Goal: Task Accomplishment & Management: Manage account settings

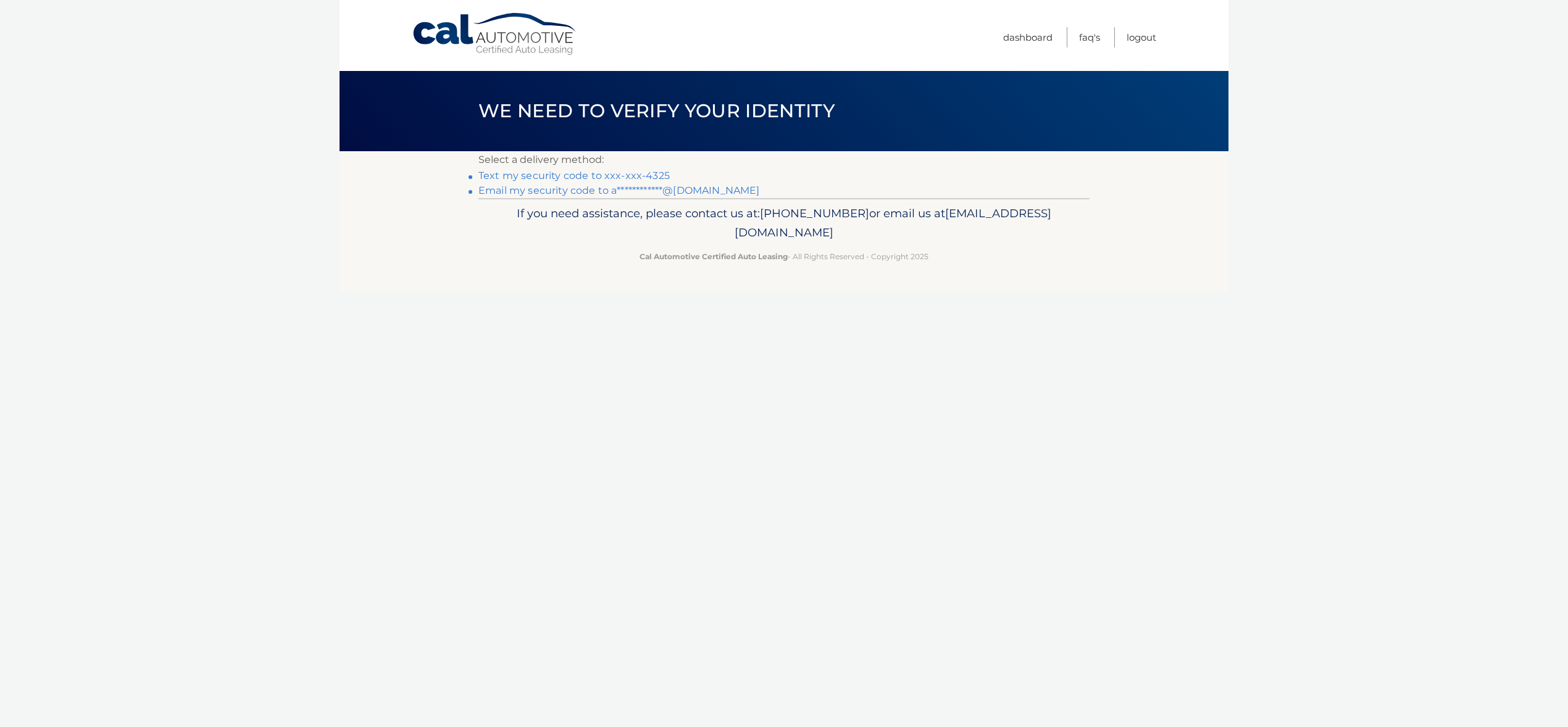
click at [609, 174] on link "Text my security code to xxx-xxx-4325" at bounding box center [574, 175] width 191 height 11
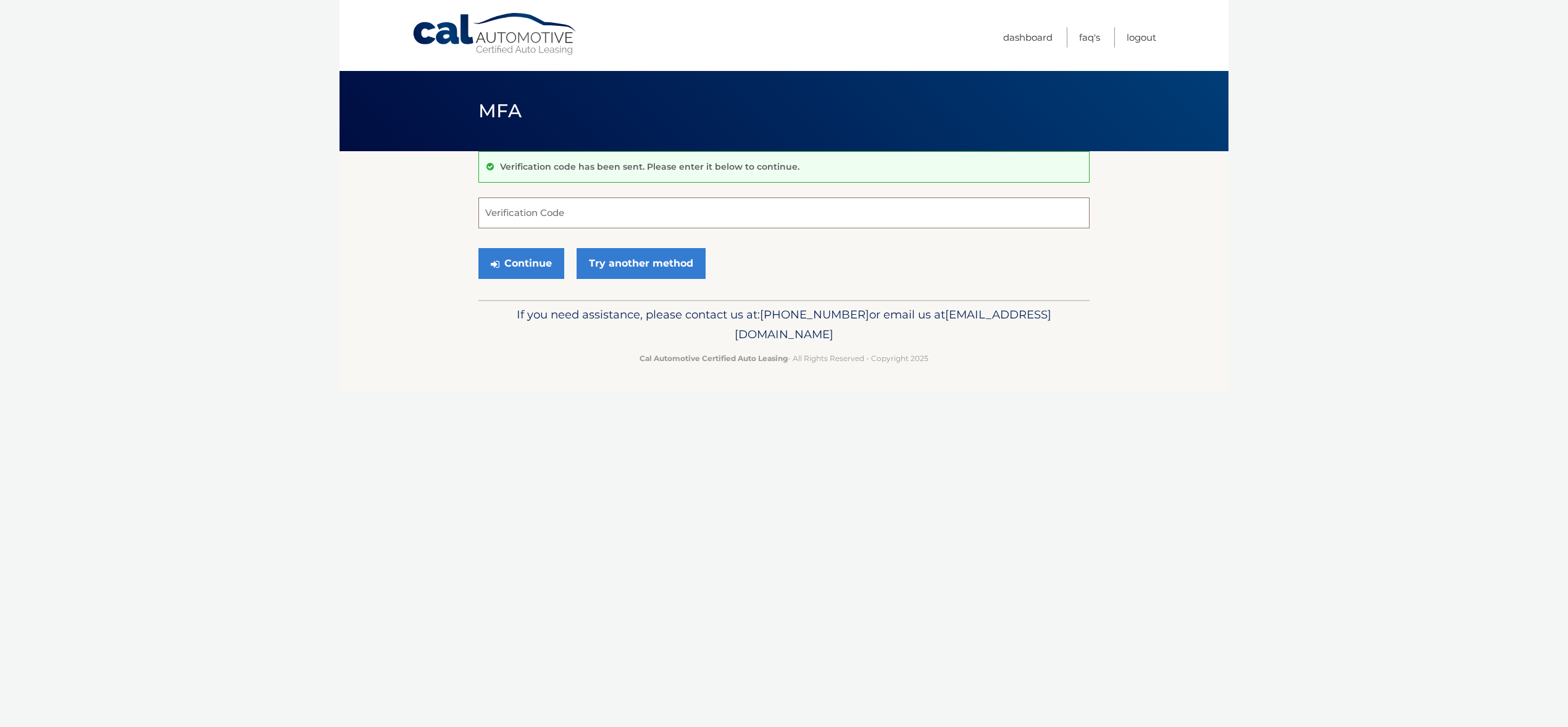
click at [566, 218] on input "Verification Code" at bounding box center [784, 213] width 611 height 30
click at [546, 211] on input "Verification Code" at bounding box center [784, 213] width 611 height 30
type input "630458"
click at [507, 264] on button "Continue" at bounding box center [521, 264] width 86 height 30
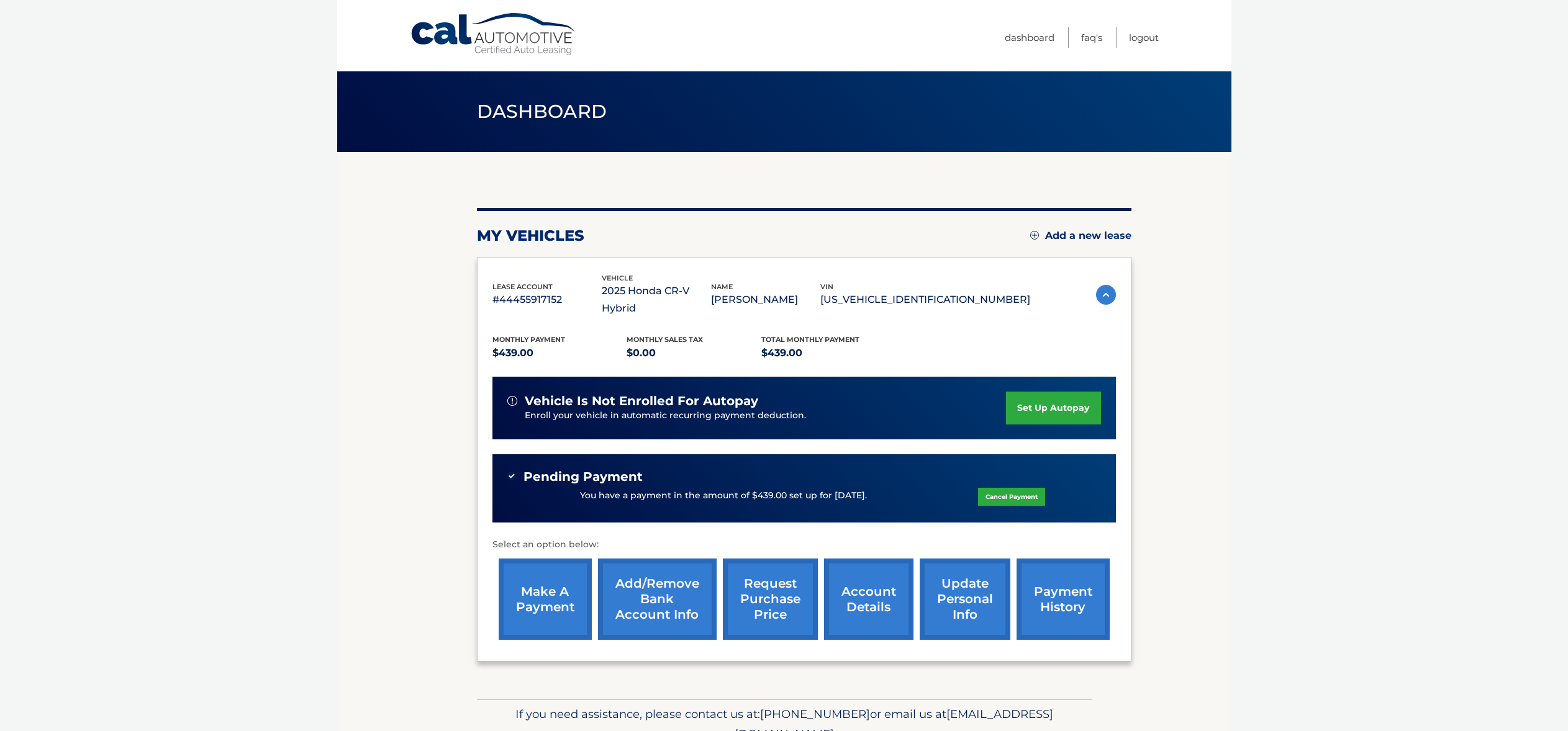
click at [862, 574] on link "account details" at bounding box center [868, 599] width 89 height 81
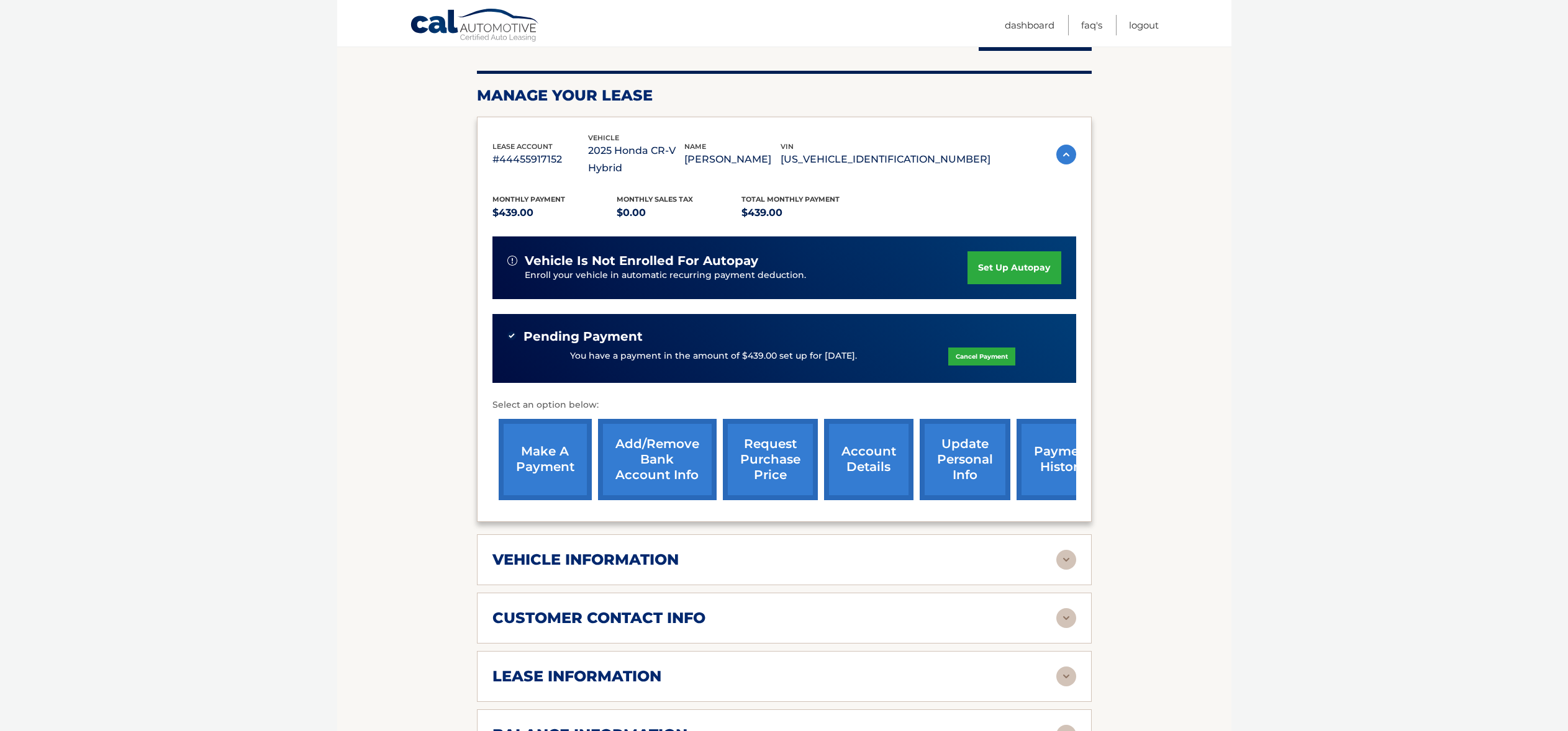
scroll to position [250, 0]
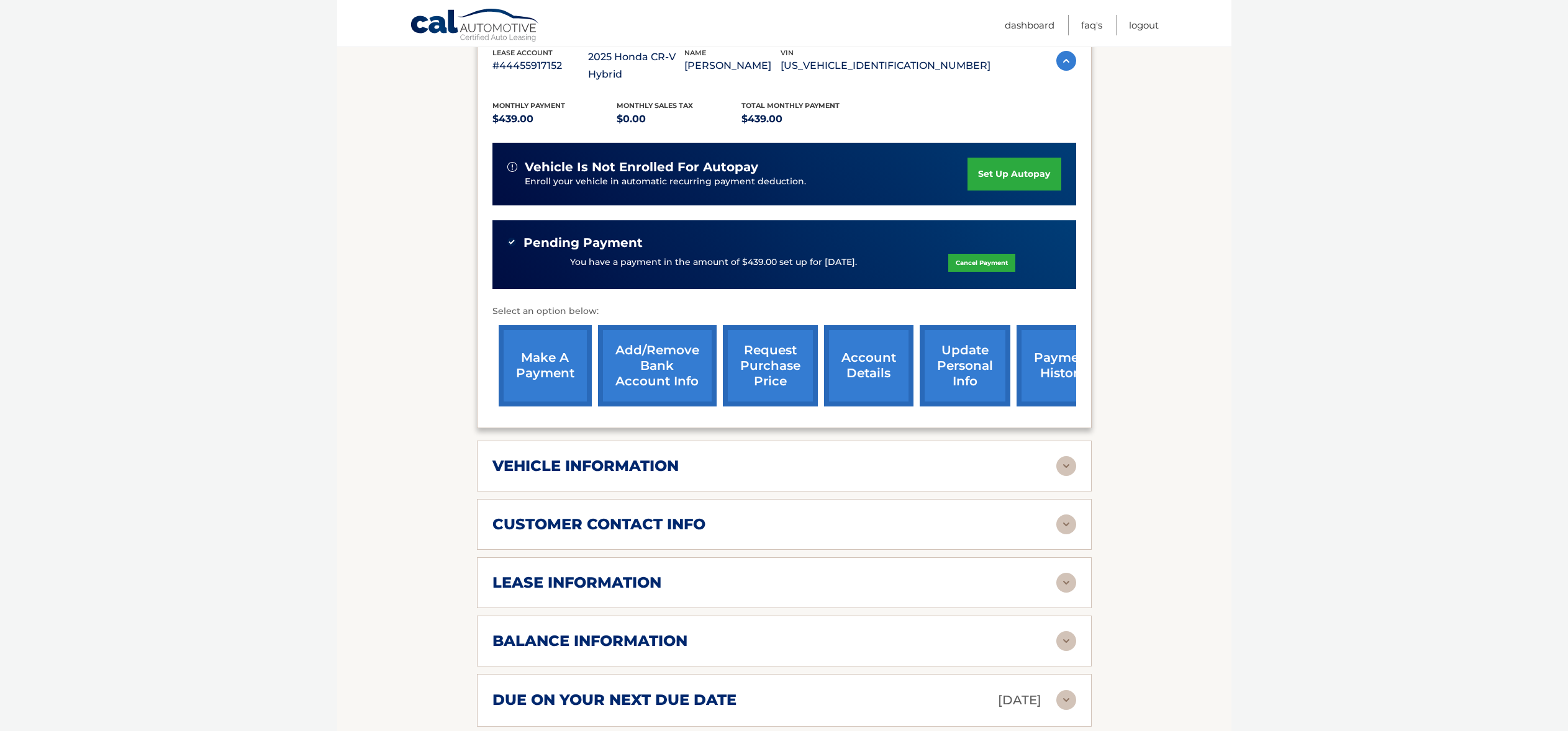
click at [582, 456] on h2 "vehicle information" at bounding box center [585, 465] width 187 height 18
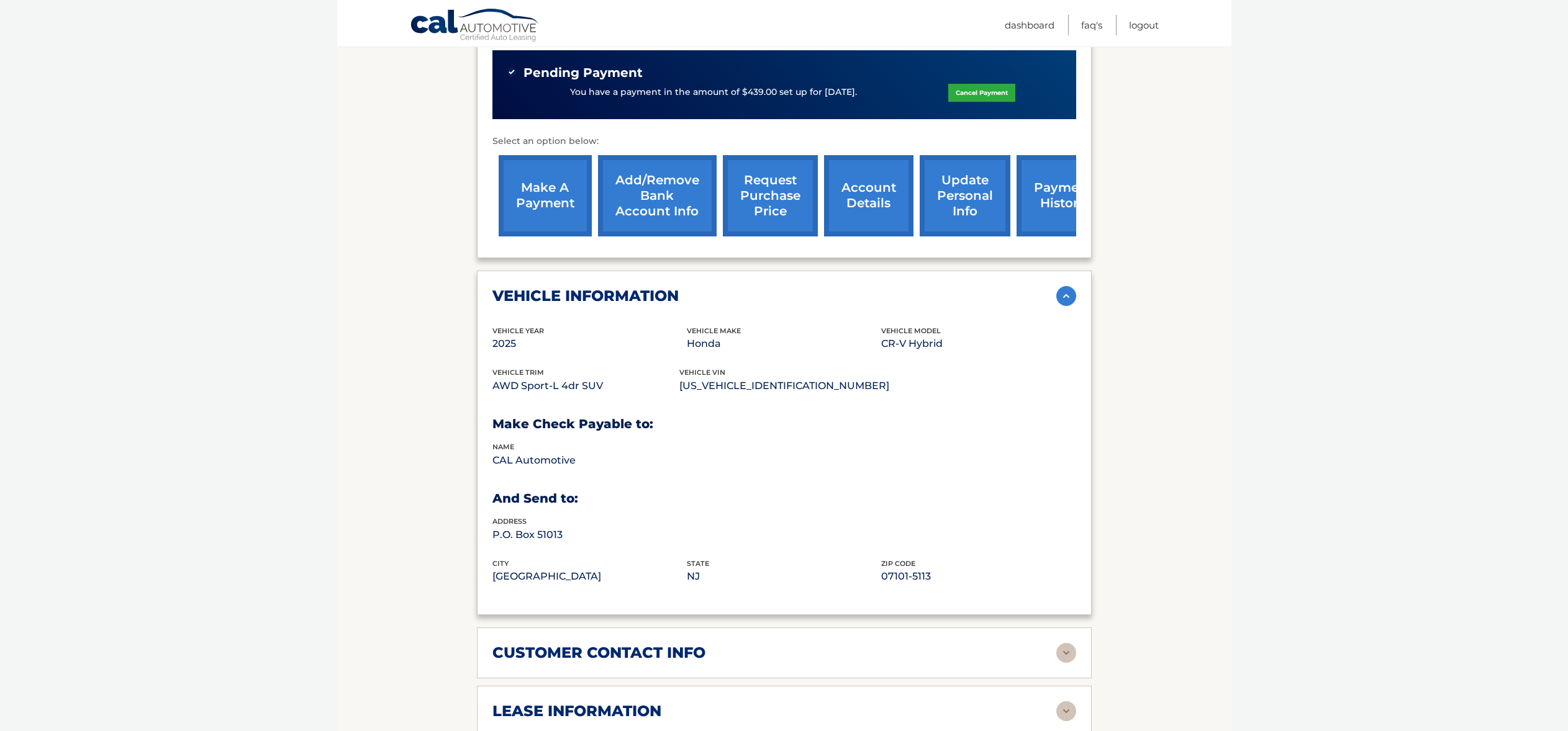
scroll to position [479, 0]
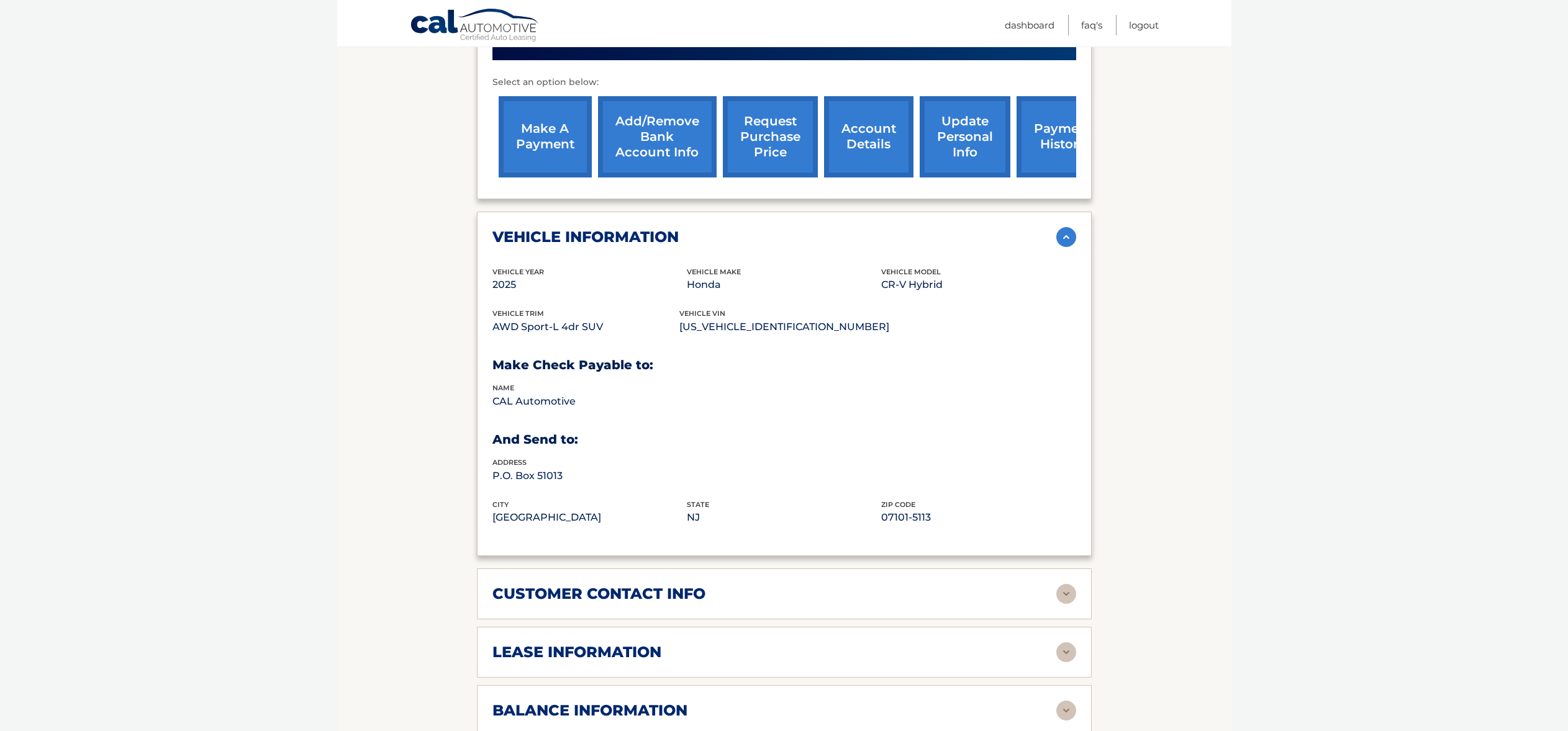
click at [600, 568] on div "customer contact info full name ANDREW MAROM street address 14 LINDA CT city LY…" at bounding box center [784, 593] width 615 height 51
click at [600, 585] on h2 "customer contact info" at bounding box center [598, 593] width 213 height 18
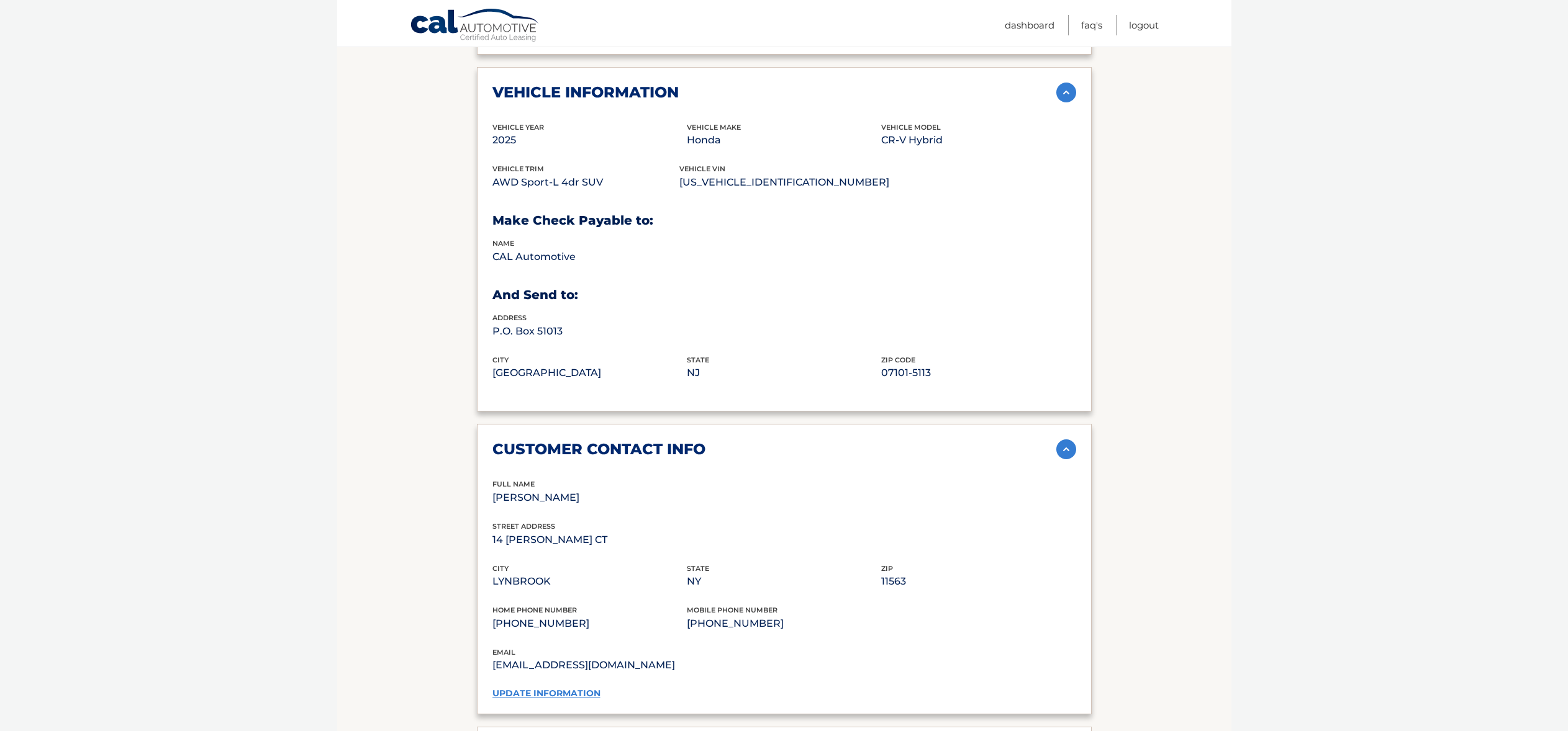
scroll to position [885, 0]
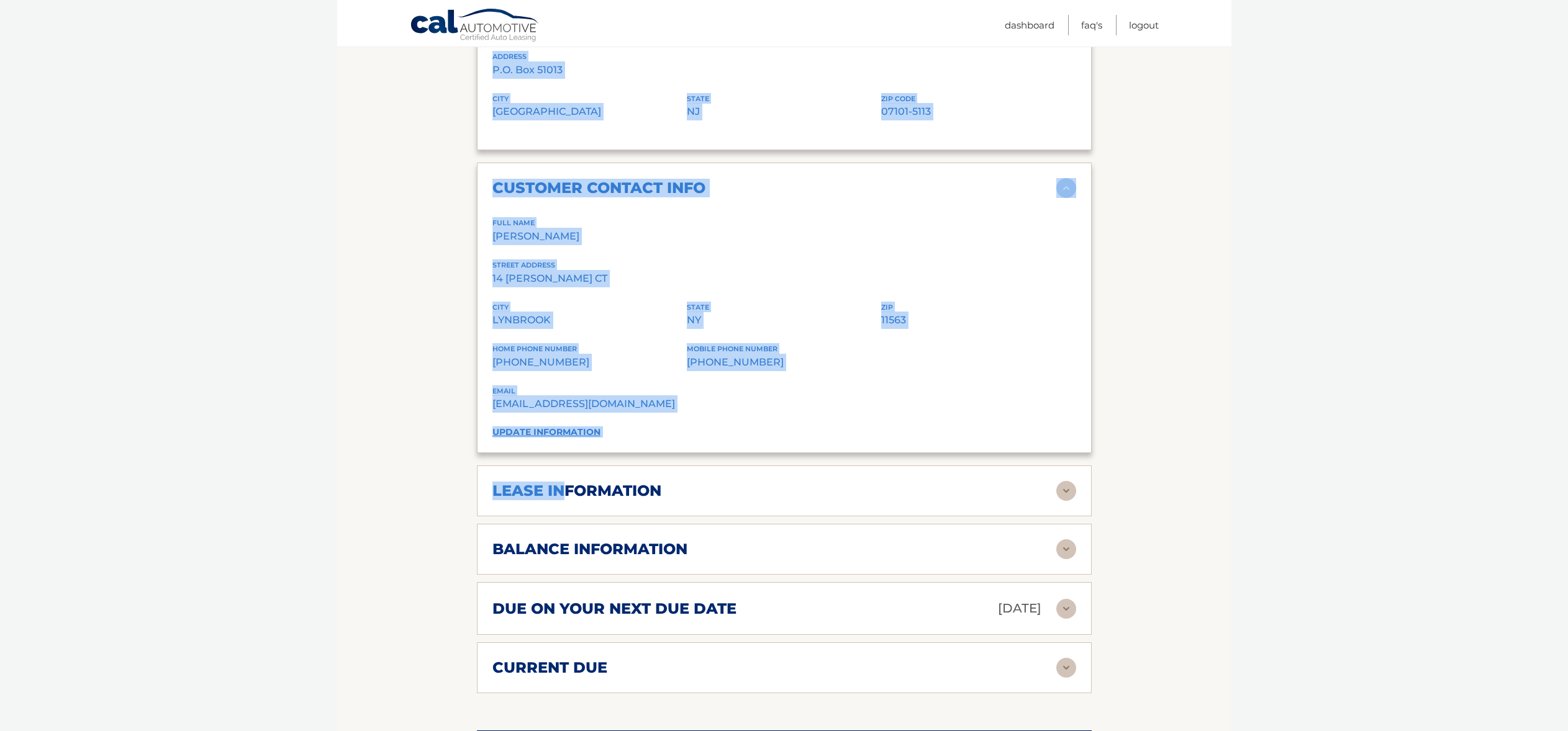
drag, startPoint x: 567, startPoint y: 473, endPoint x: 418, endPoint y: 445, distance: 151.6
click at [420, 446] on section "Account Details | #44455917152 Back to Dashboard Manage Your Lease lease accoun…" at bounding box center [784, 114] width 894 height 1694
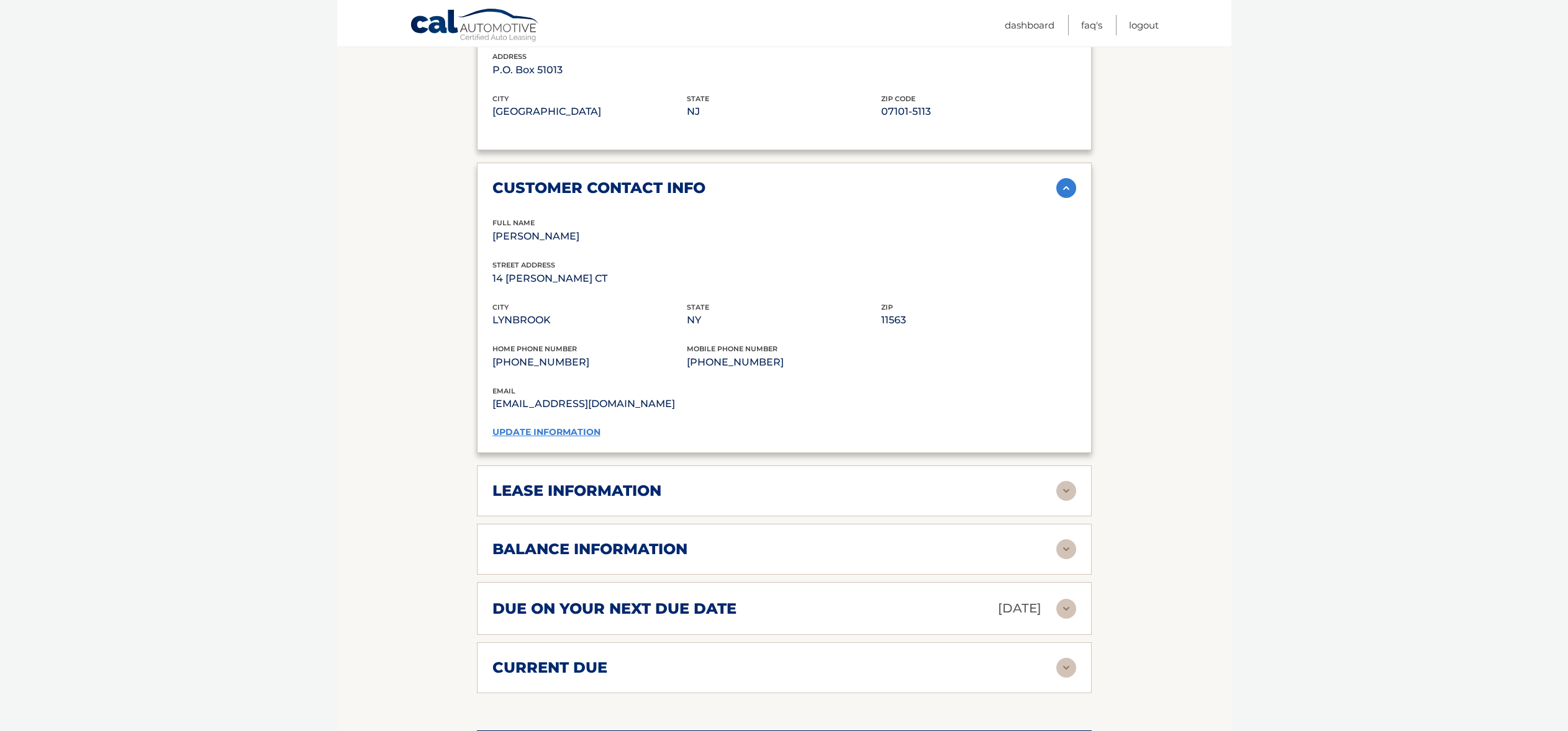
click at [414, 443] on section "Account Details | #44455917152 Back to Dashboard Manage Your Lease lease accoun…" at bounding box center [784, 114] width 894 height 1694
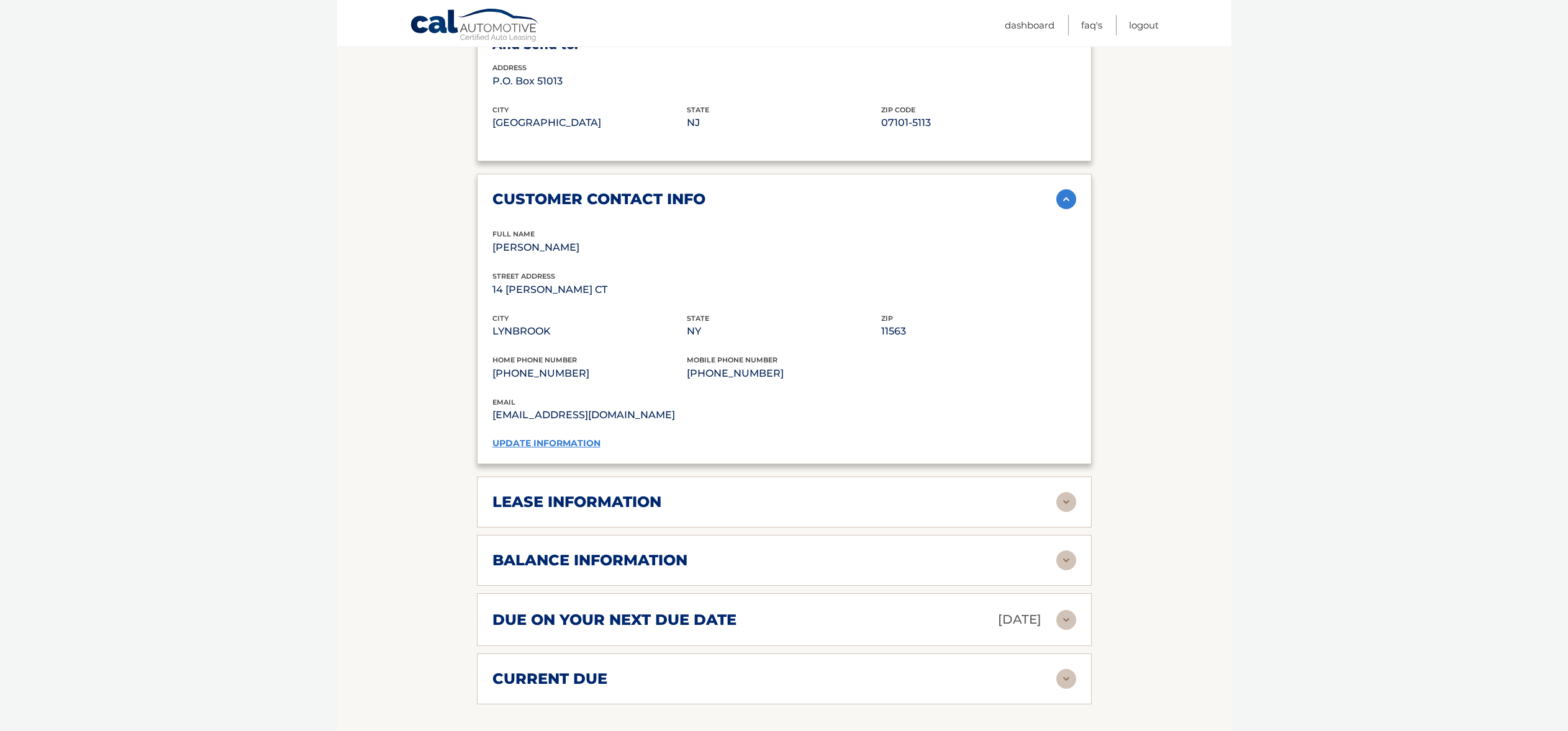
scroll to position [867, 0]
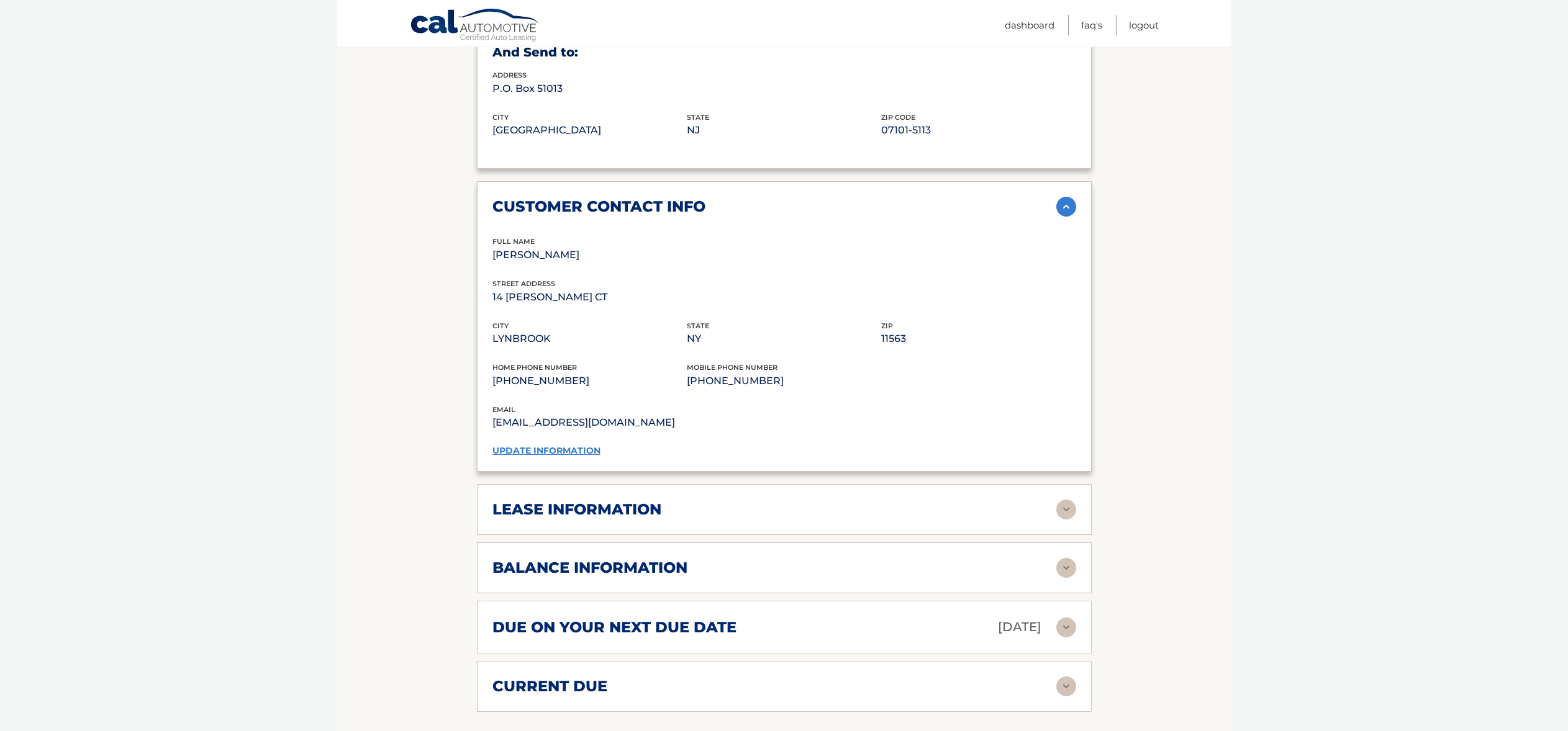
click at [560, 445] on link "update information" at bounding box center [546, 451] width 108 height 11
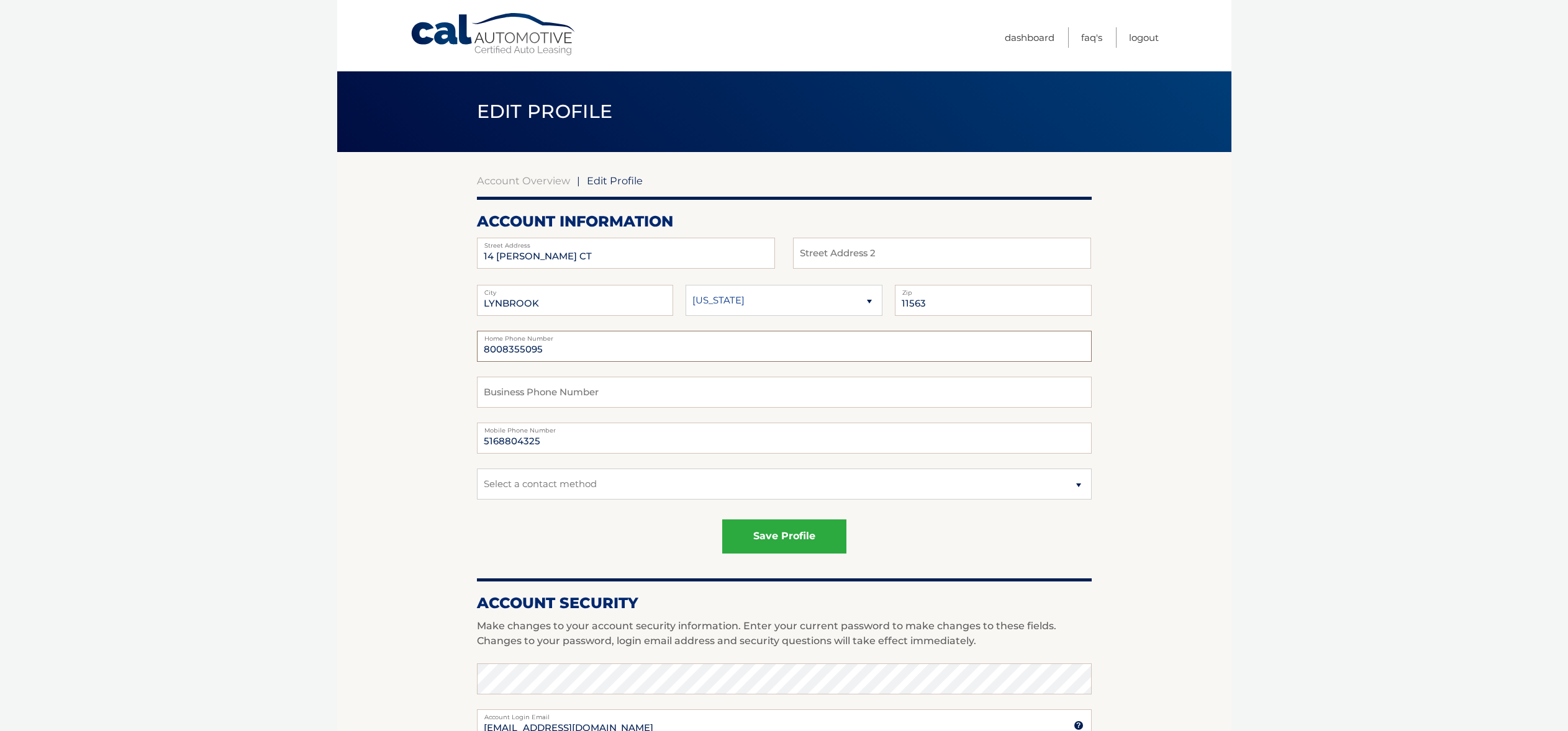
drag, startPoint x: 624, startPoint y: 349, endPoint x: 443, endPoint y: 345, distance: 181.0
click at [443, 345] on section "Account Overview | Edit Profile account information [STREET_ADDRESS][PERSON_NAM…" at bounding box center [784, 631] width 894 height 958
click at [731, 491] on select "Select a contact method Mobile Home" at bounding box center [784, 484] width 615 height 31
select select "1"
click at [477, 469] on select "Select a contact method Mobile Home" at bounding box center [784, 484] width 615 height 31
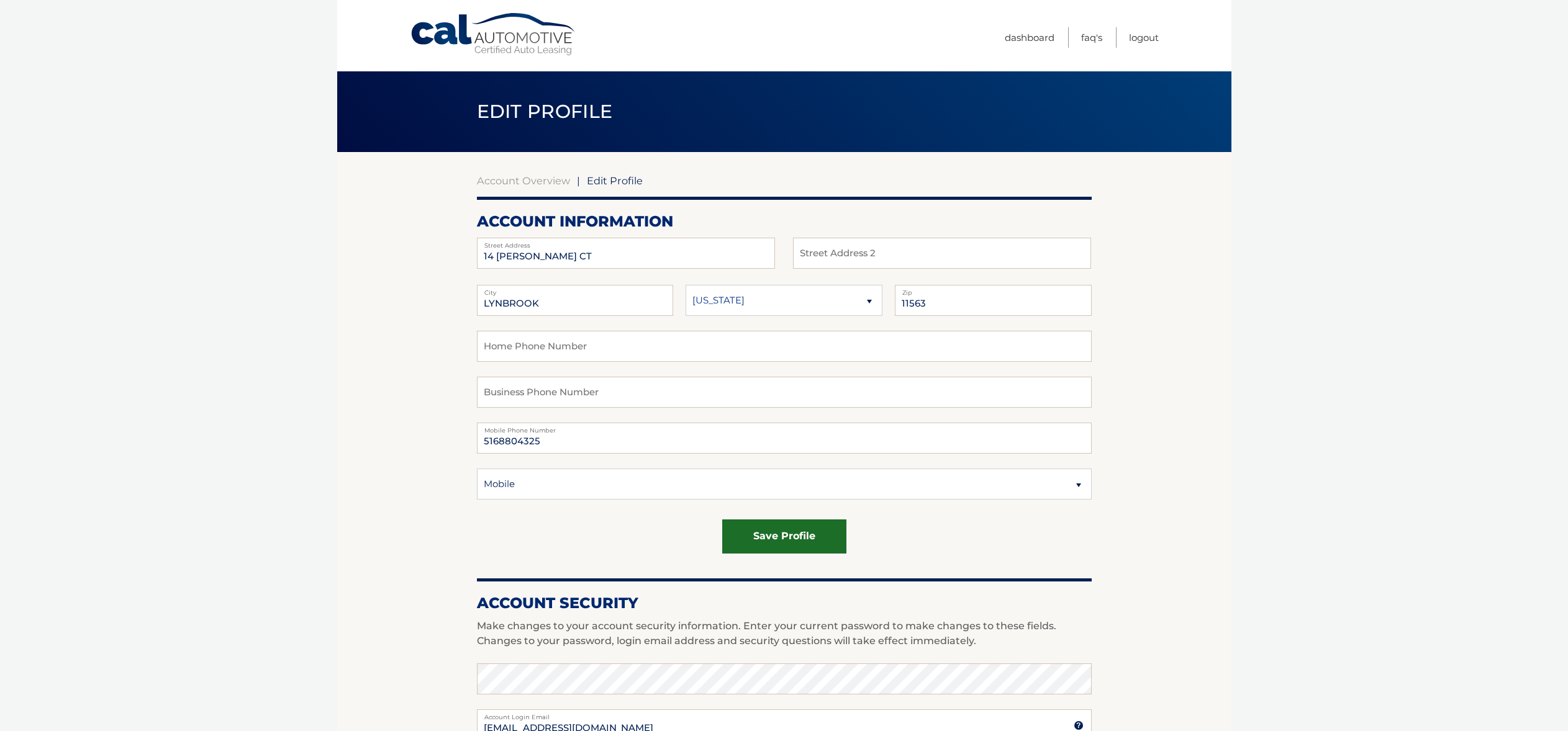
click at [763, 527] on button "save profile" at bounding box center [784, 537] width 124 height 34
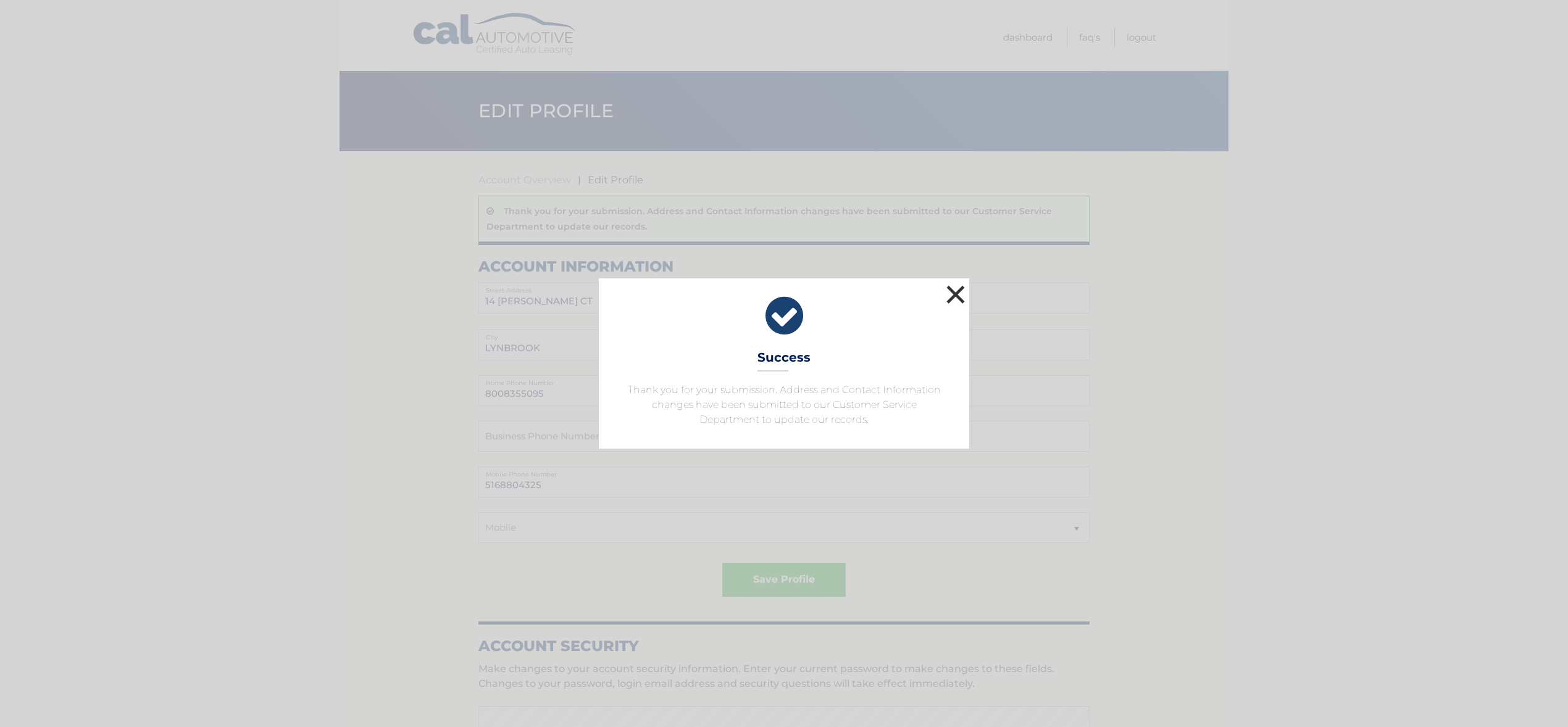
click at [957, 286] on button "×" at bounding box center [955, 294] width 25 height 25
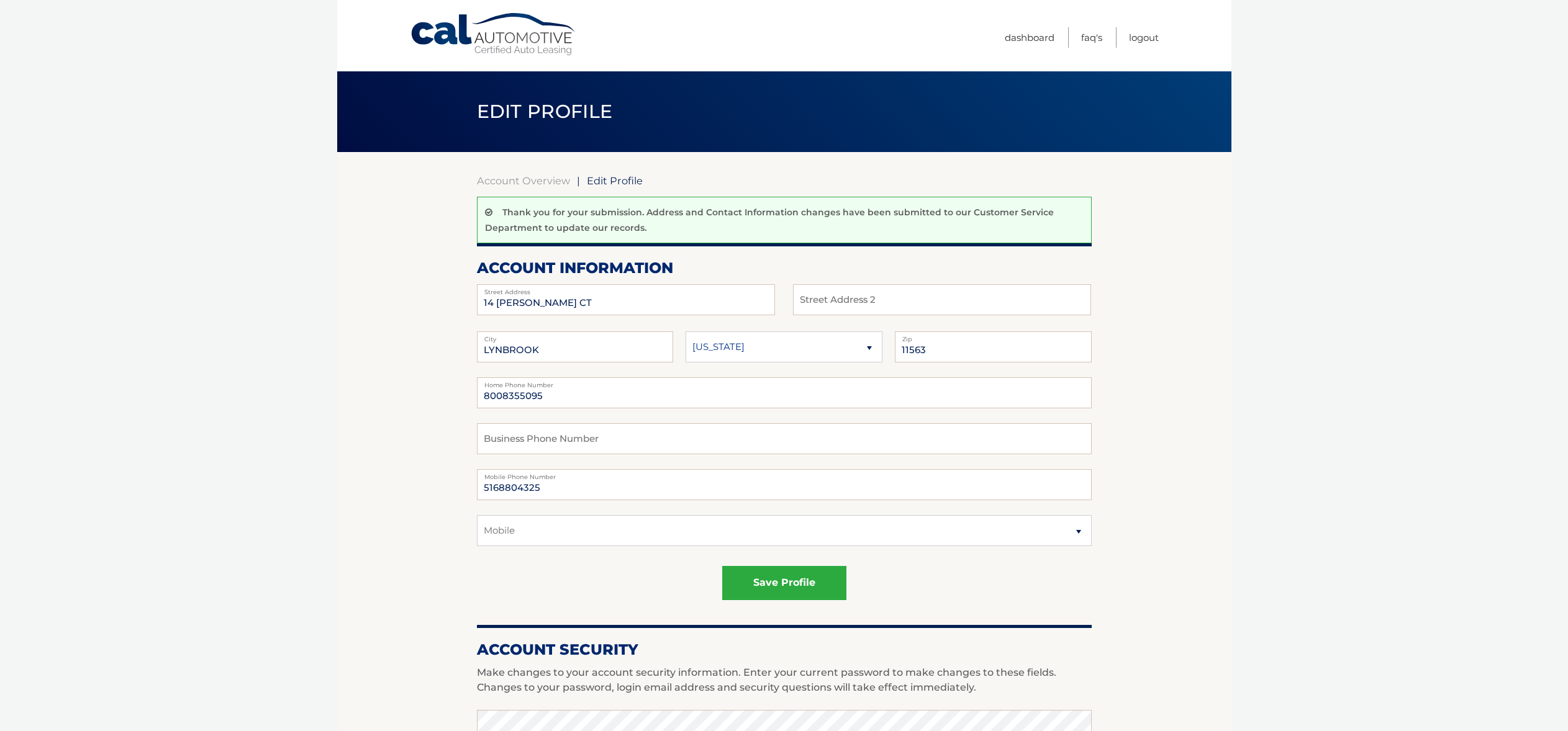
click at [582, 385] on label "Home Phone Number" at bounding box center [784, 382] width 615 height 10
click at [580, 395] on input "8008355095" at bounding box center [784, 392] width 615 height 31
click at [579, 395] on input "8008355095" at bounding box center [784, 392] width 615 height 31
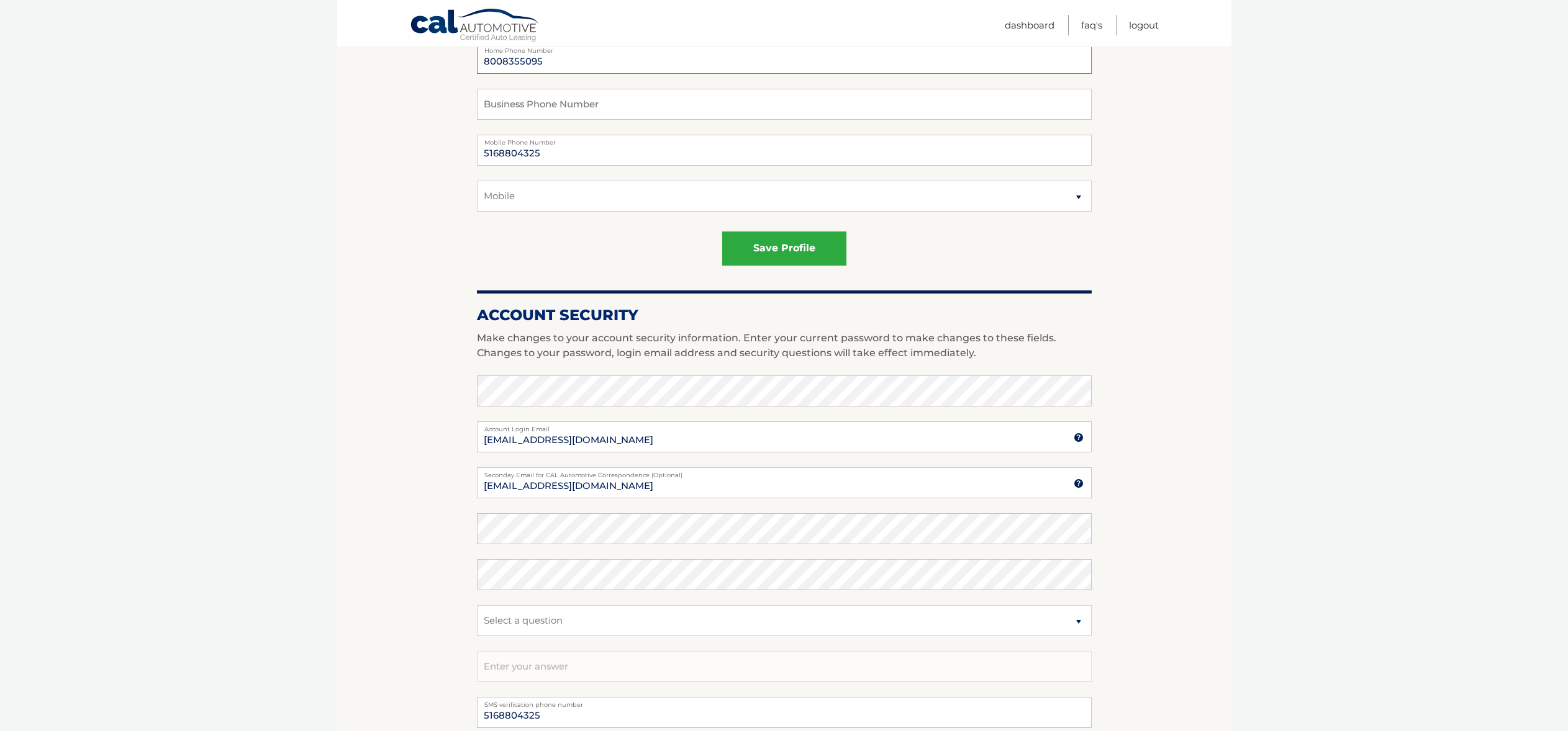
scroll to position [435, 0]
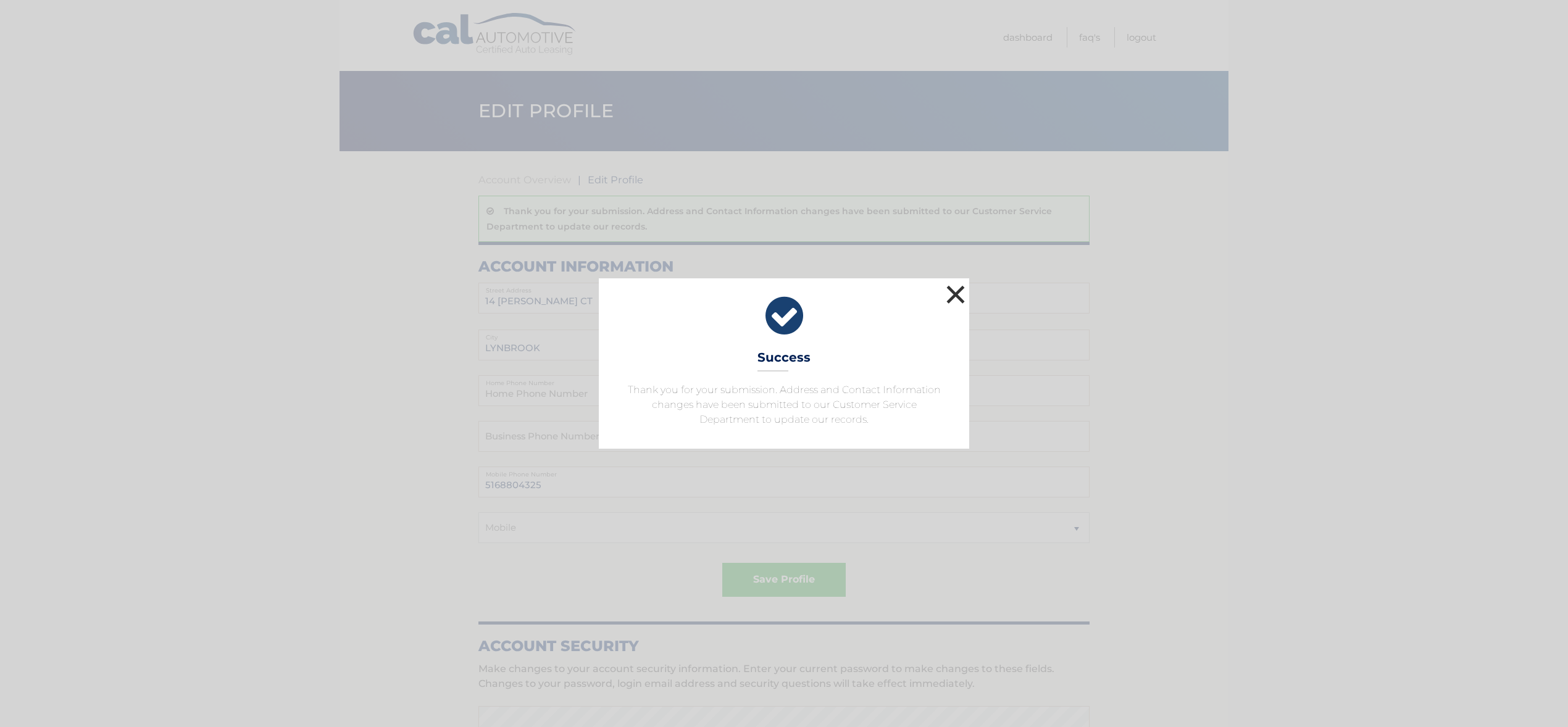
click at [954, 287] on button "×" at bounding box center [955, 294] width 25 height 25
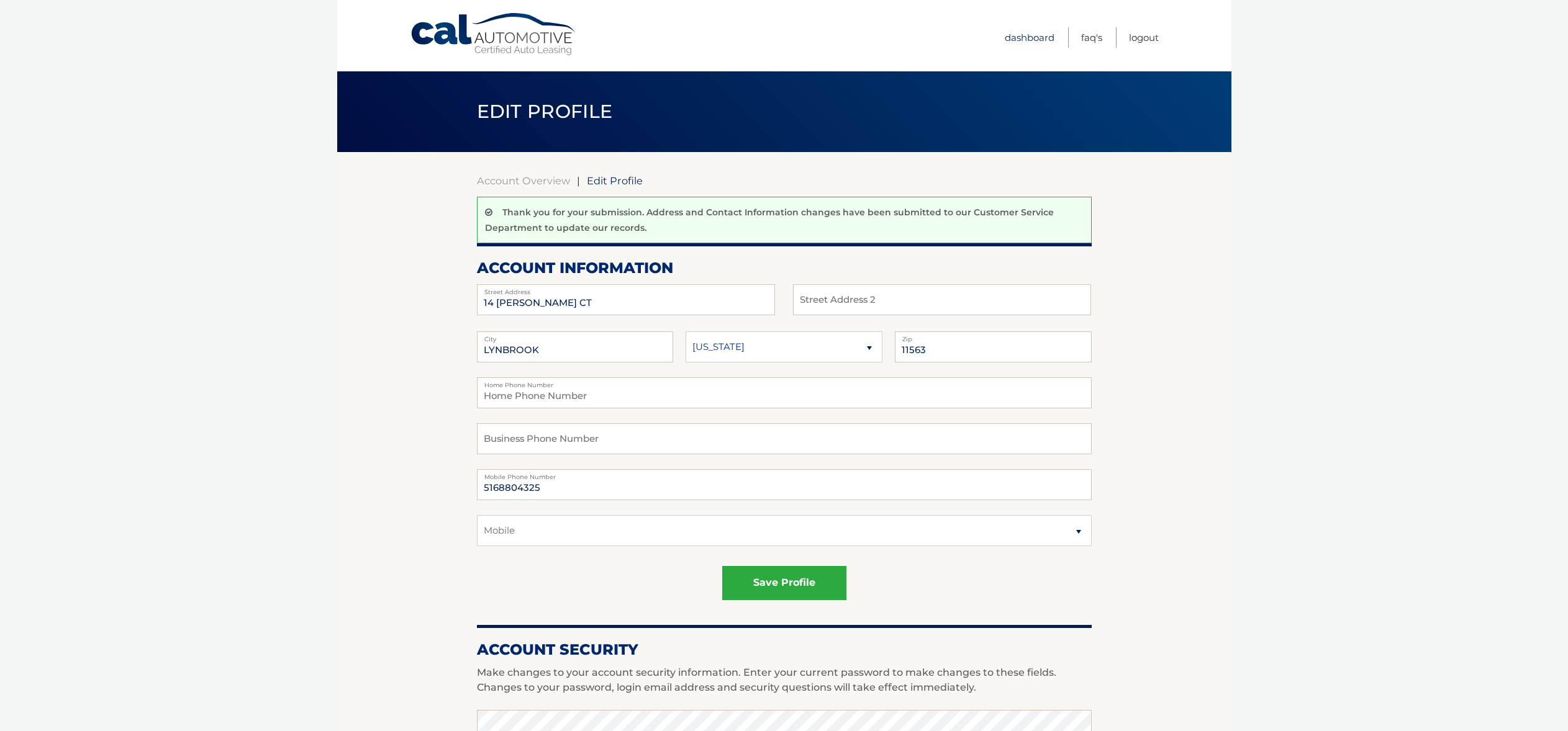
click at [1027, 34] on link "Dashboard" at bounding box center [1030, 37] width 50 height 20
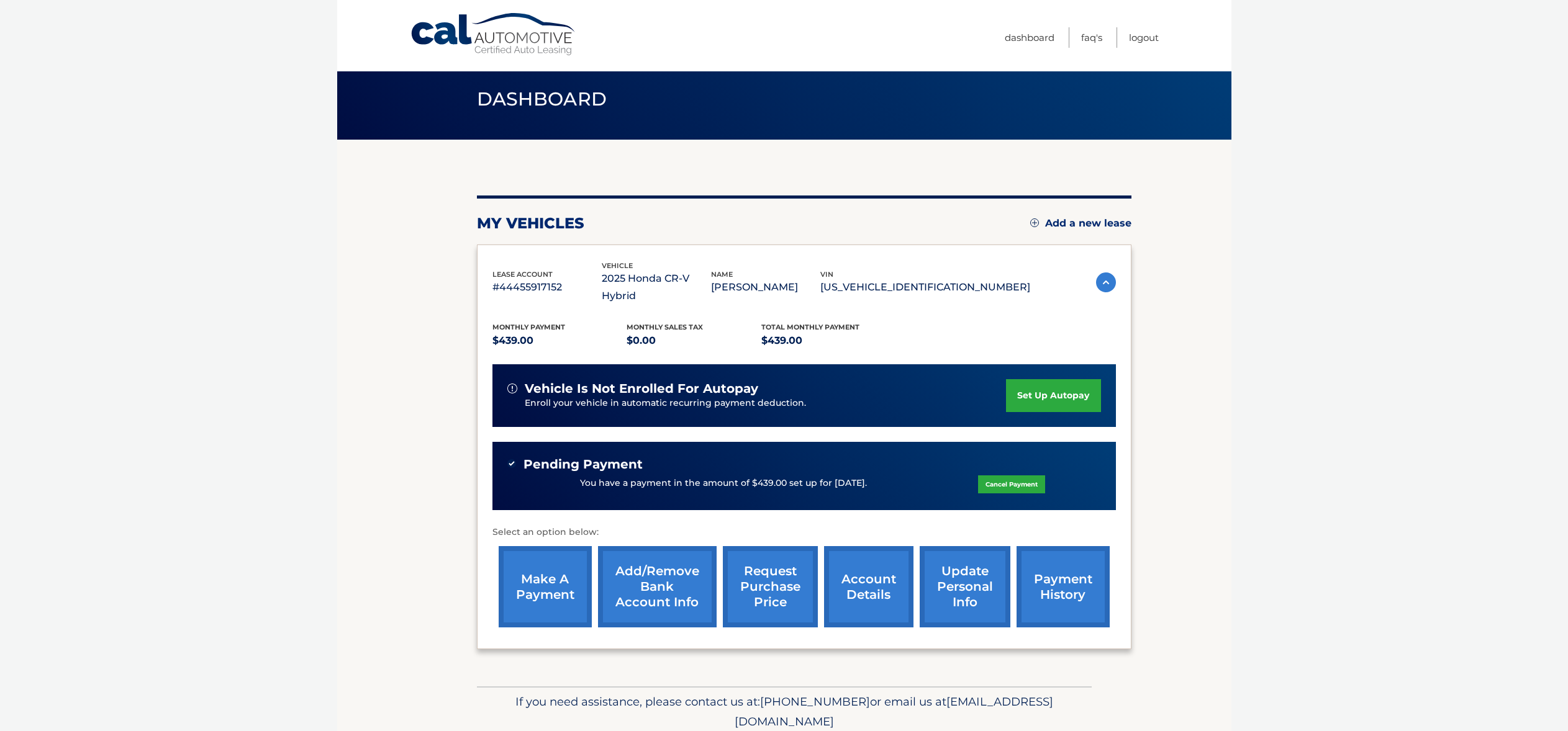
scroll to position [44, 0]
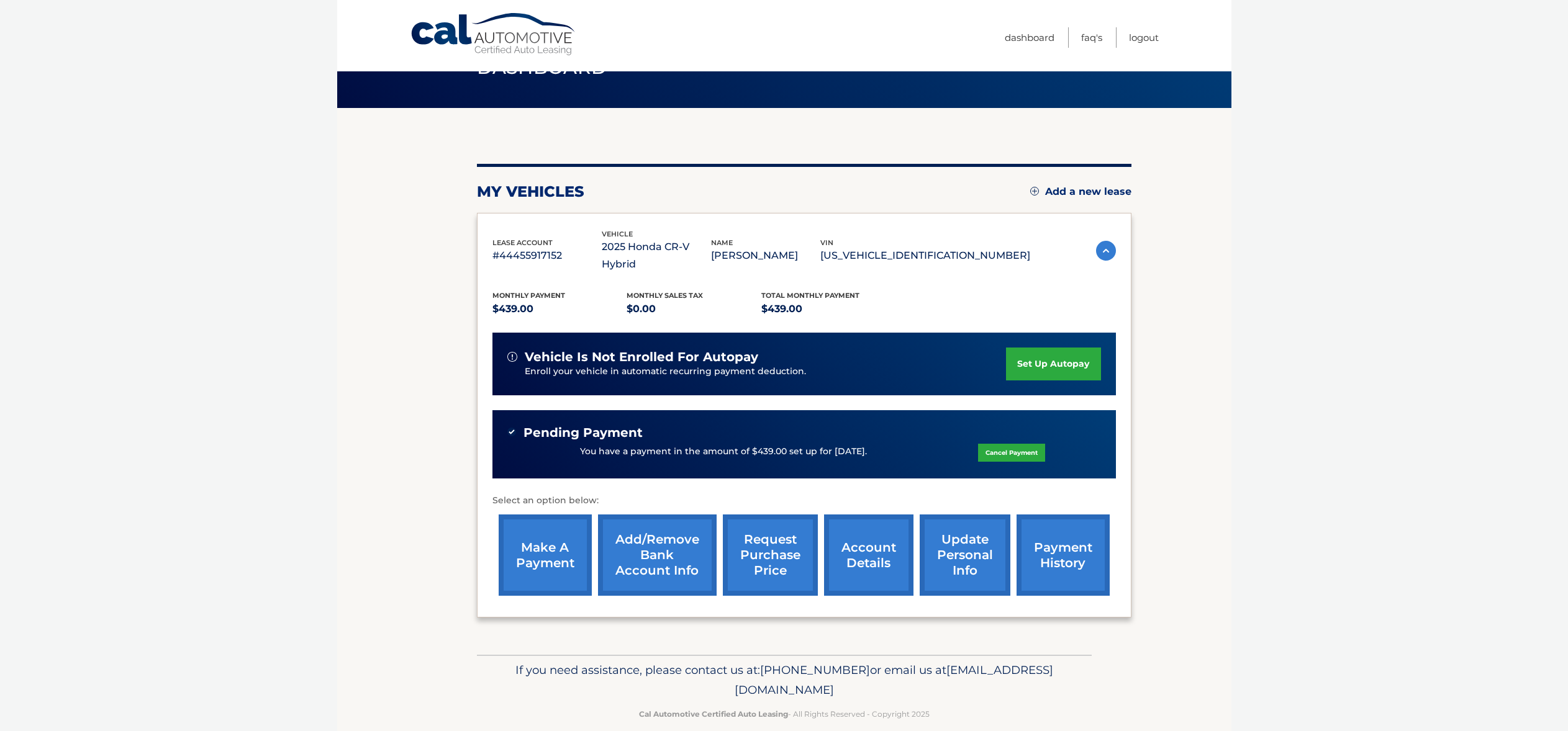
click at [862, 528] on link "account details" at bounding box center [868, 555] width 89 height 81
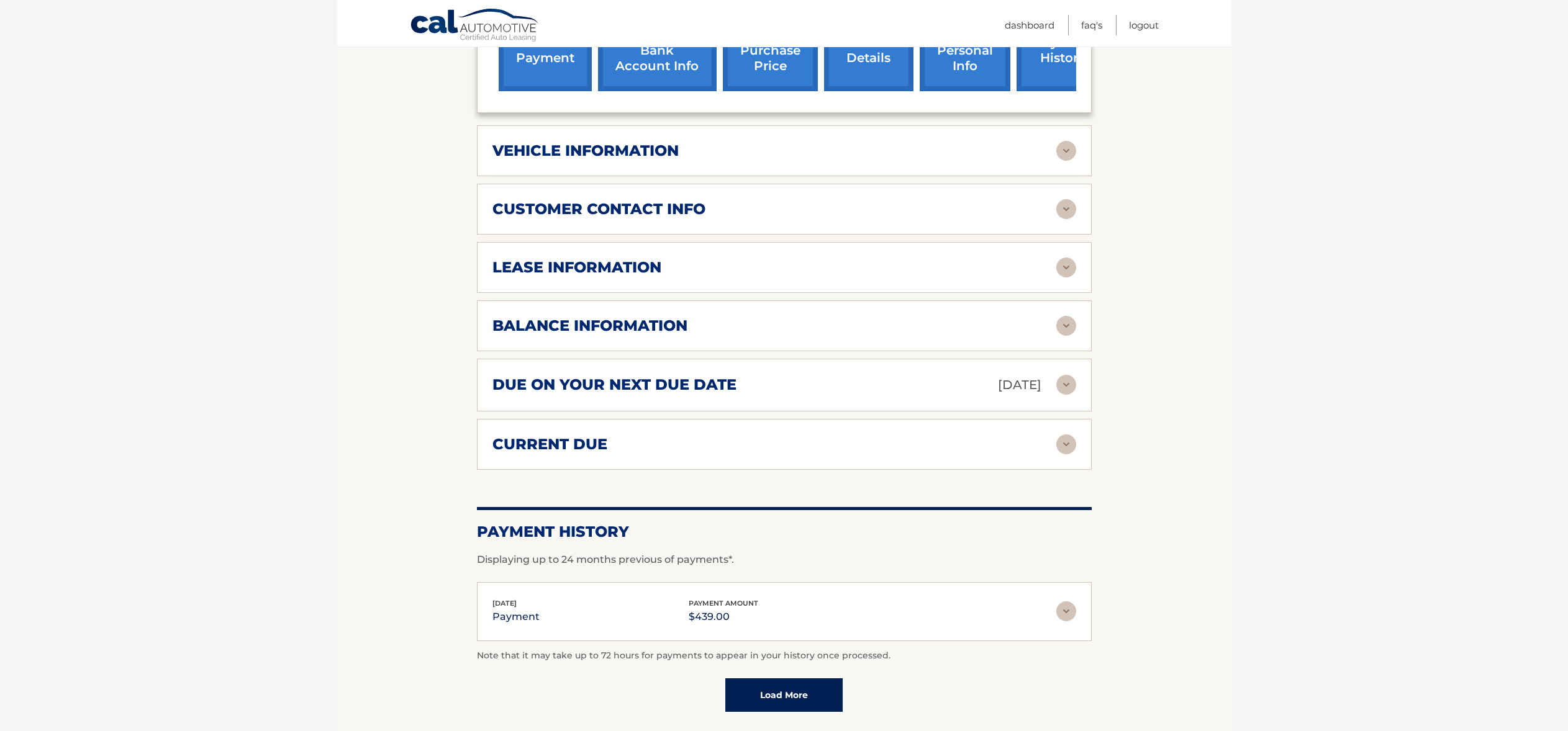
scroll to position [580, 0]
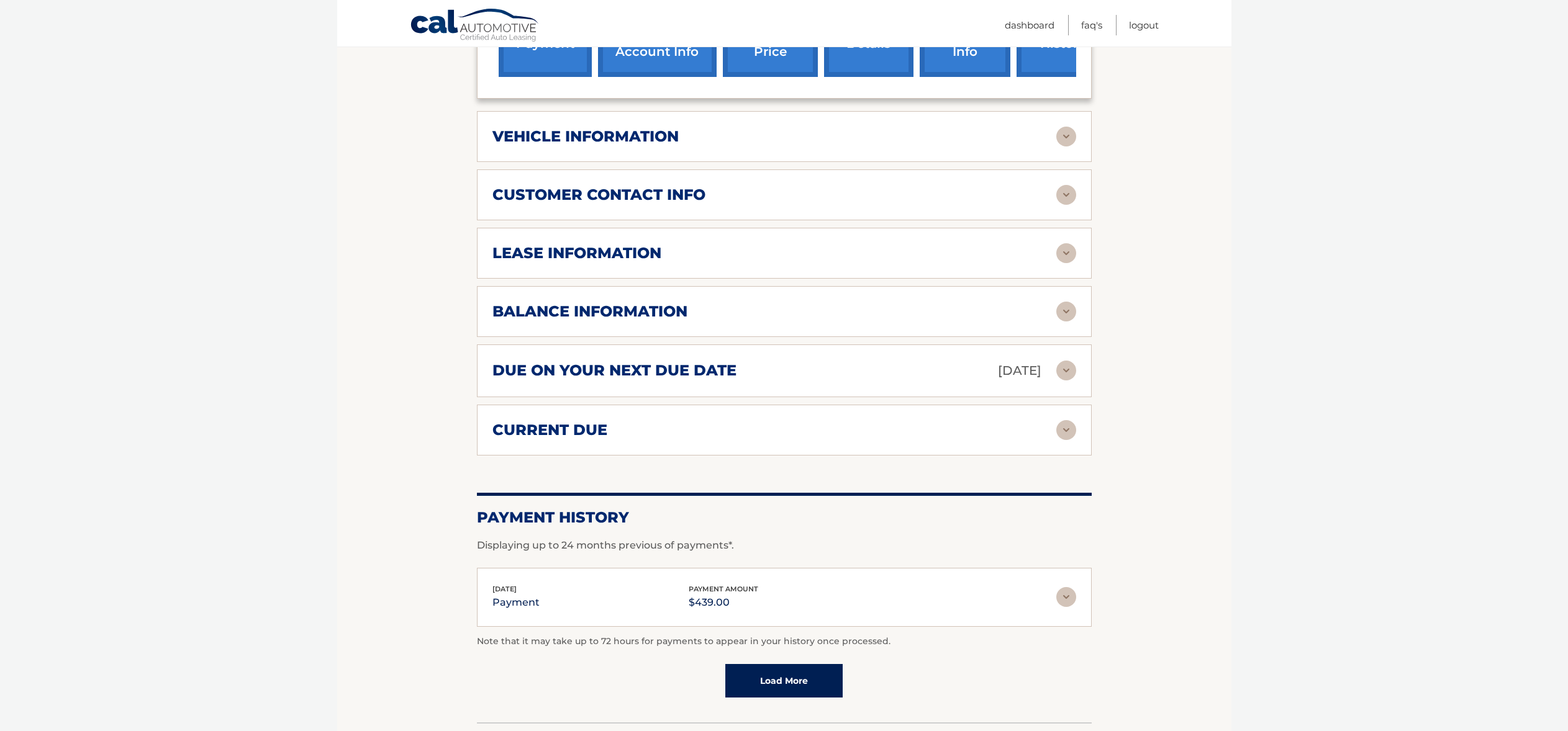
click at [677, 363] on div "due on your next due date Sep 21, 2025" at bounding box center [773, 370] width 564 height 22
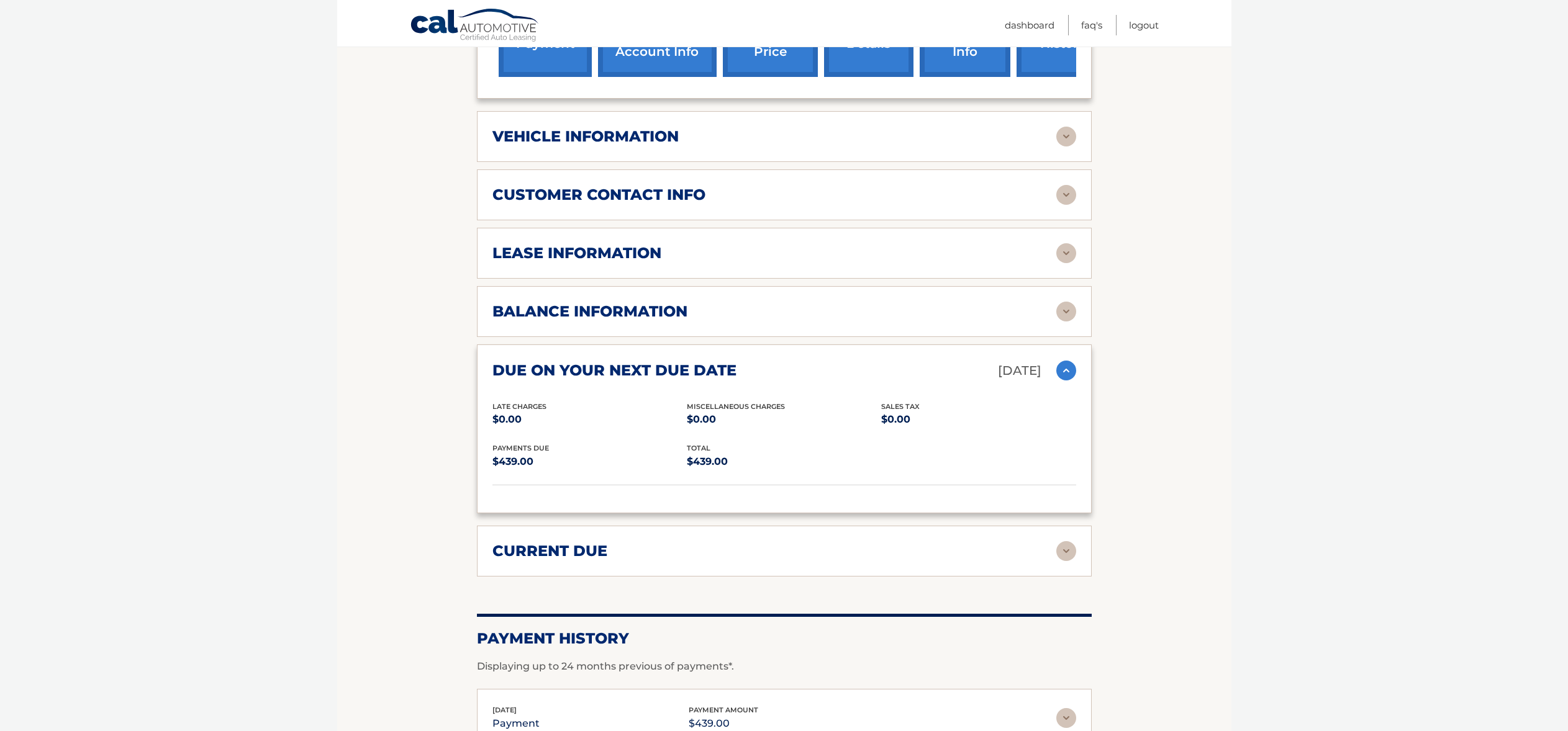
click at [677, 363] on div "due on your next due date Sep 21, 2025" at bounding box center [773, 370] width 564 height 22
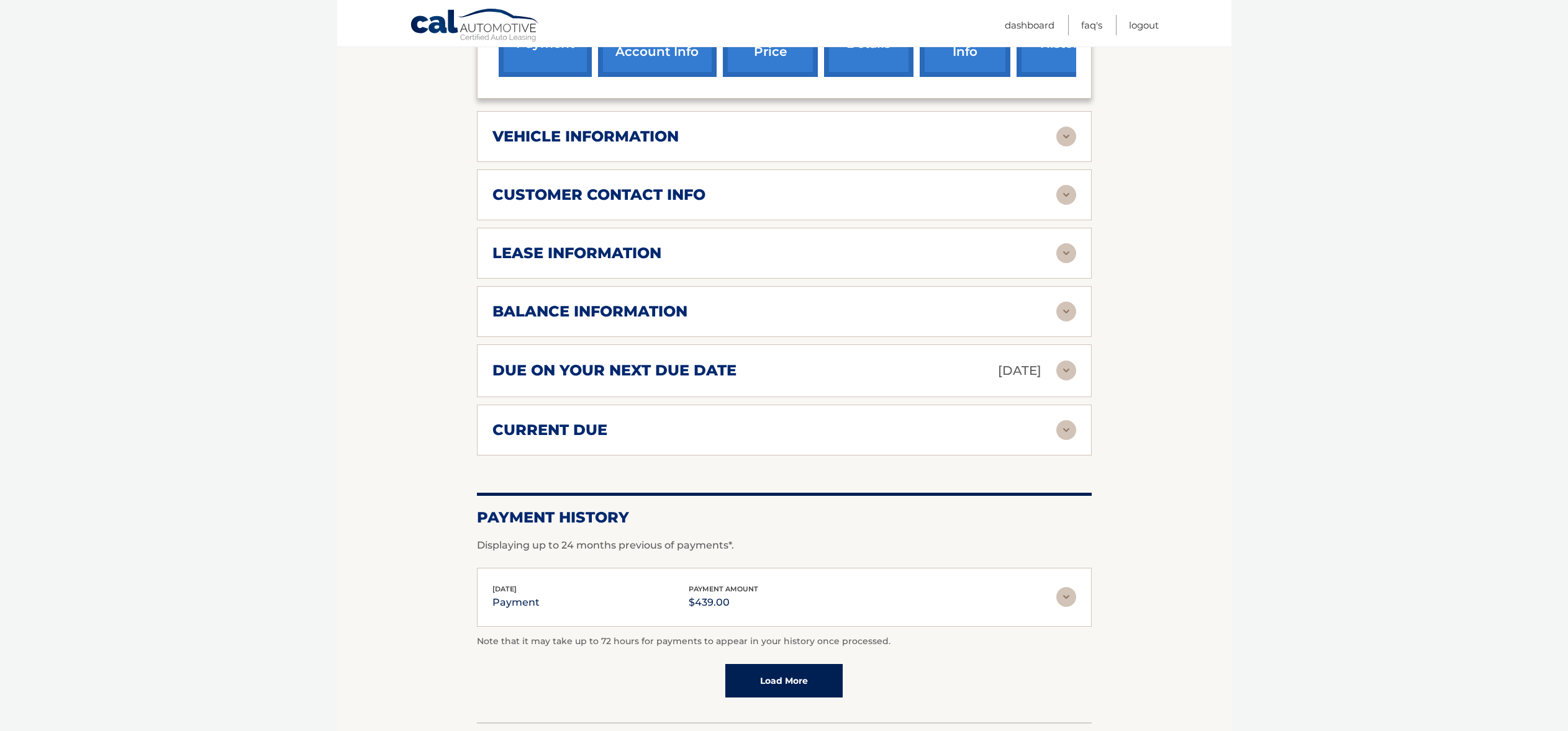
click at [660, 584] on div "Aug 12, 2025 payment payment amount $439.00" at bounding box center [773, 597] width 564 height 28
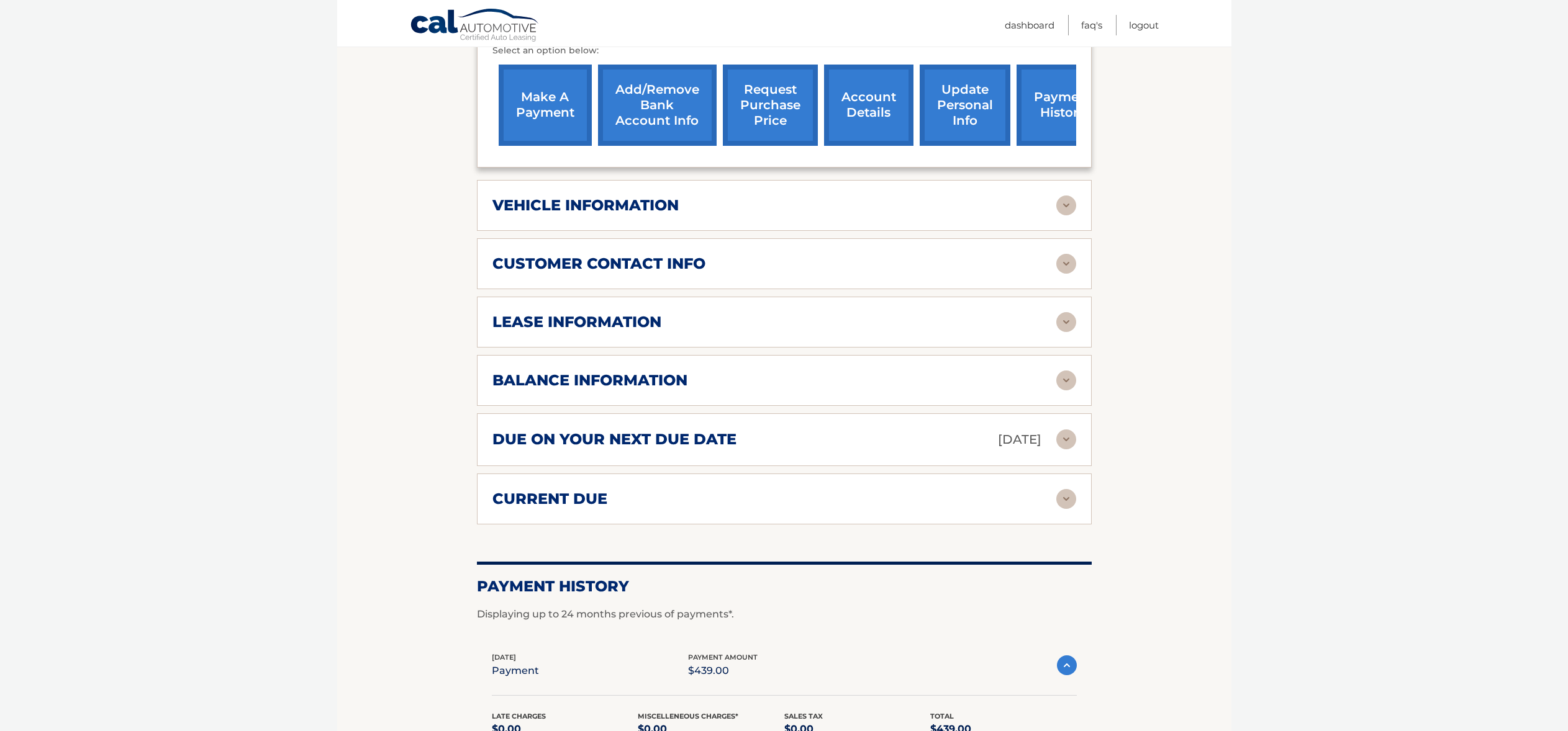
scroll to position [427, 0]
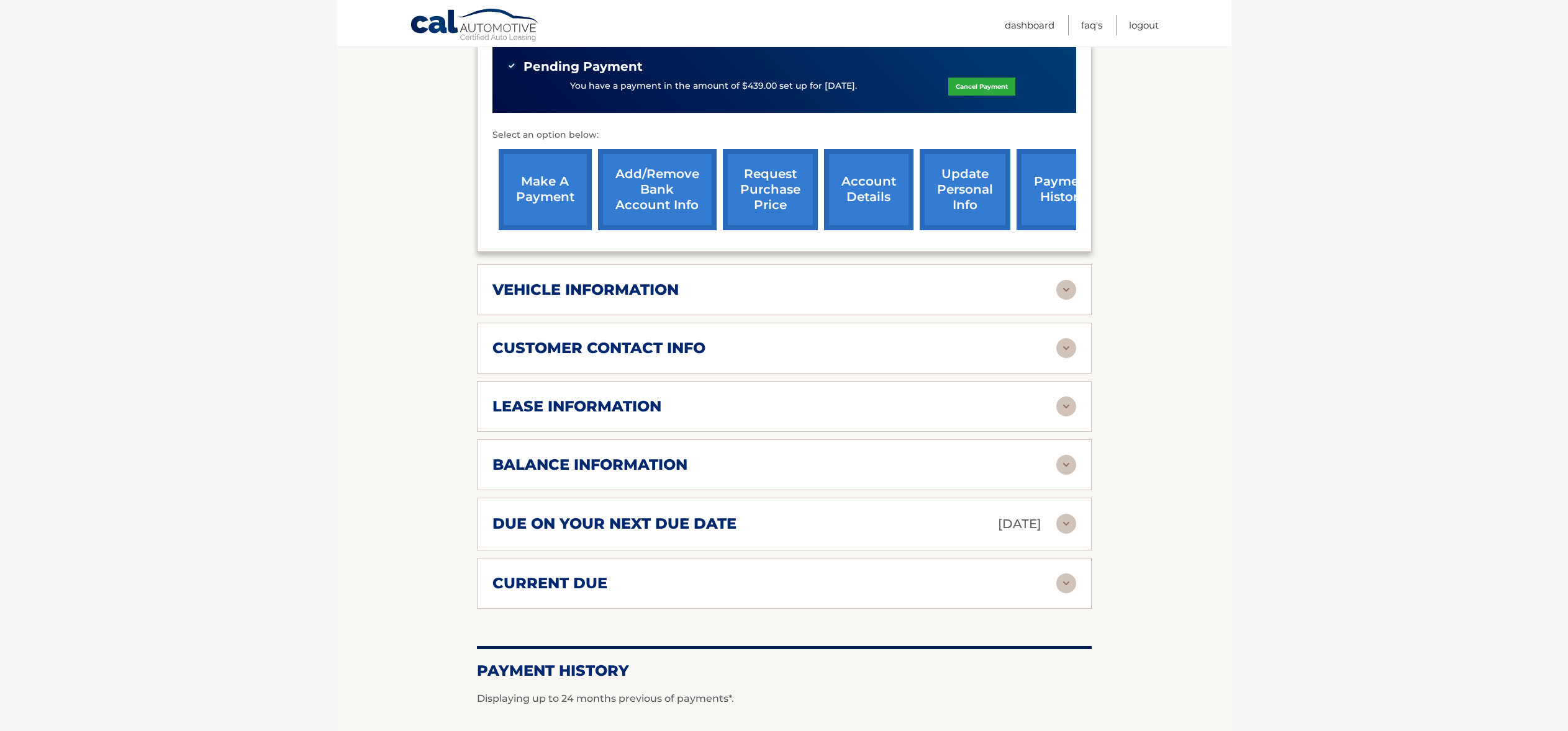
click at [652, 574] on div "current due" at bounding box center [773, 583] width 564 height 18
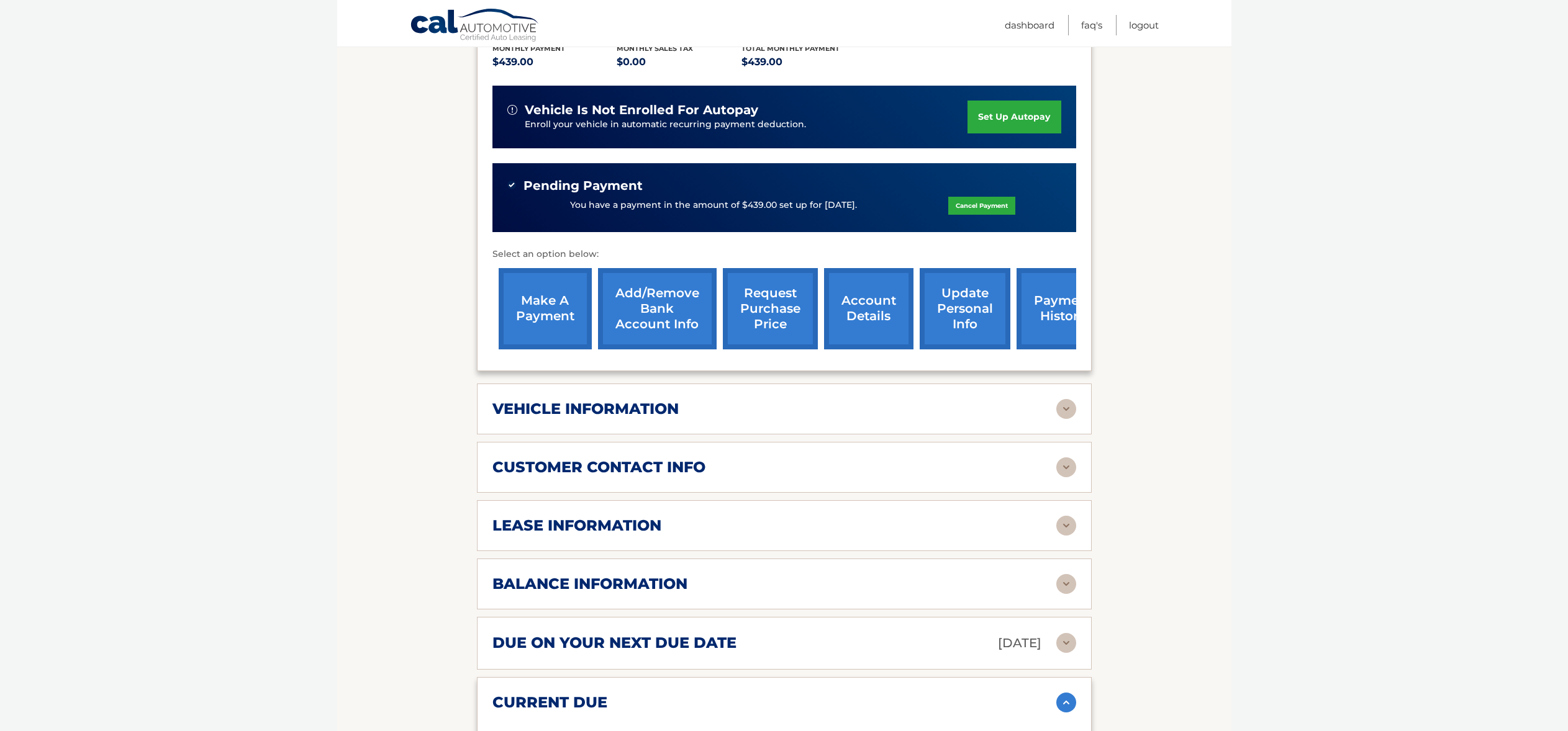
scroll to position [476, 0]
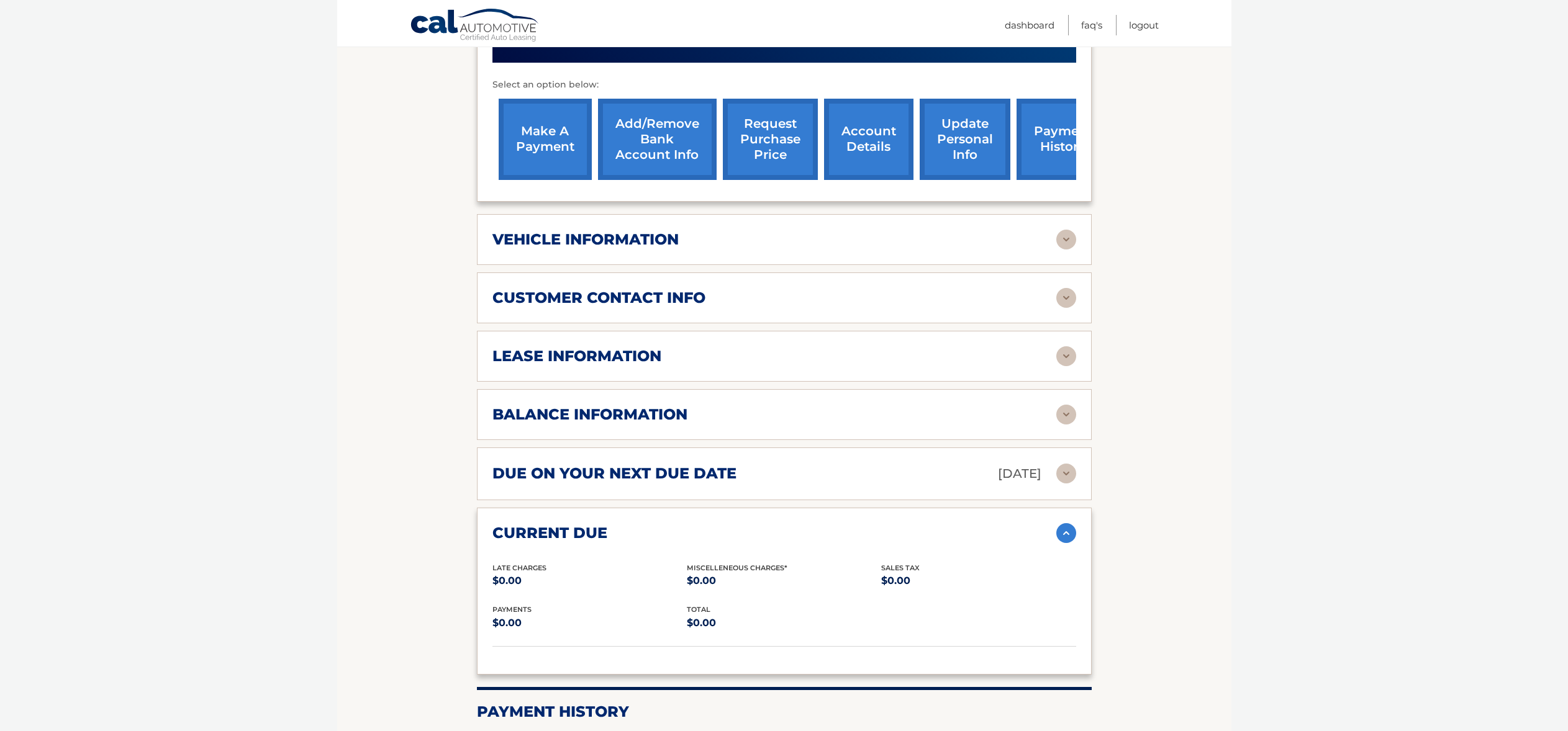
click at [663, 464] on h2 "due on your next due date" at bounding box center [614, 473] width 244 height 18
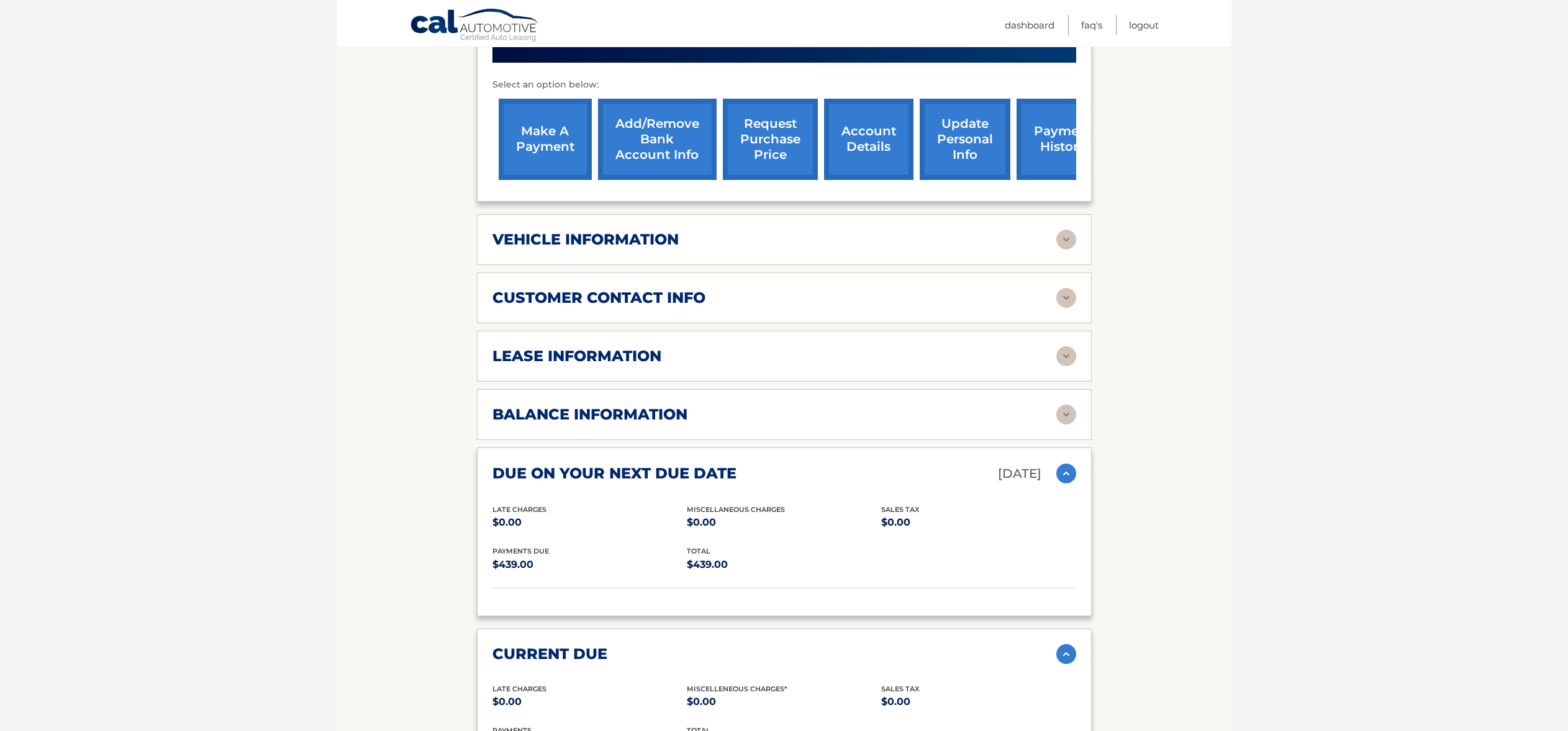
click at [661, 410] on div "balance information Payments Received 4 Payments Remaining 35 Next Payment will…" at bounding box center [784, 414] width 615 height 51
click at [660, 406] on h2 "balance information" at bounding box center [590, 414] width 195 height 18
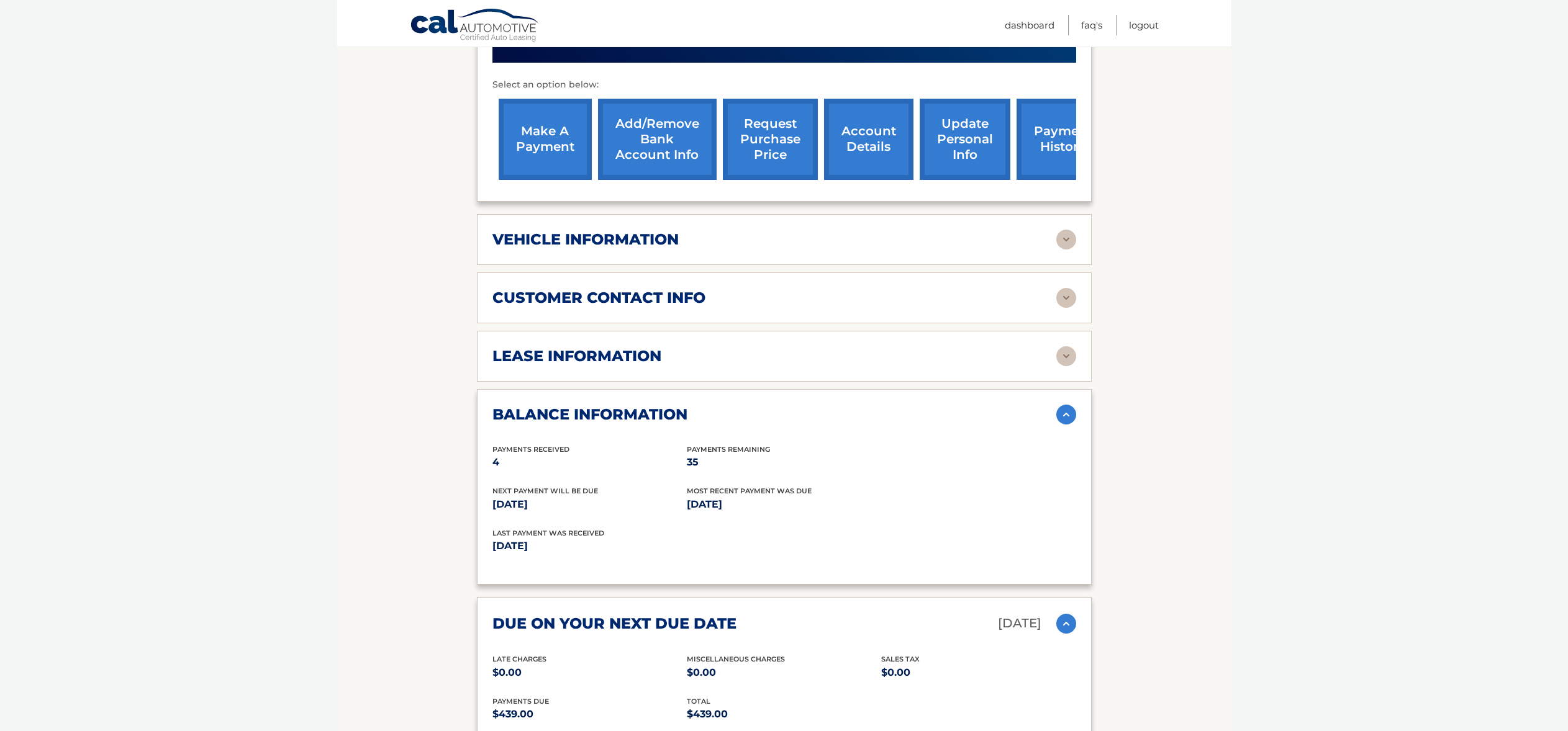
click at [660, 406] on h2 "balance information" at bounding box center [590, 414] width 195 height 18
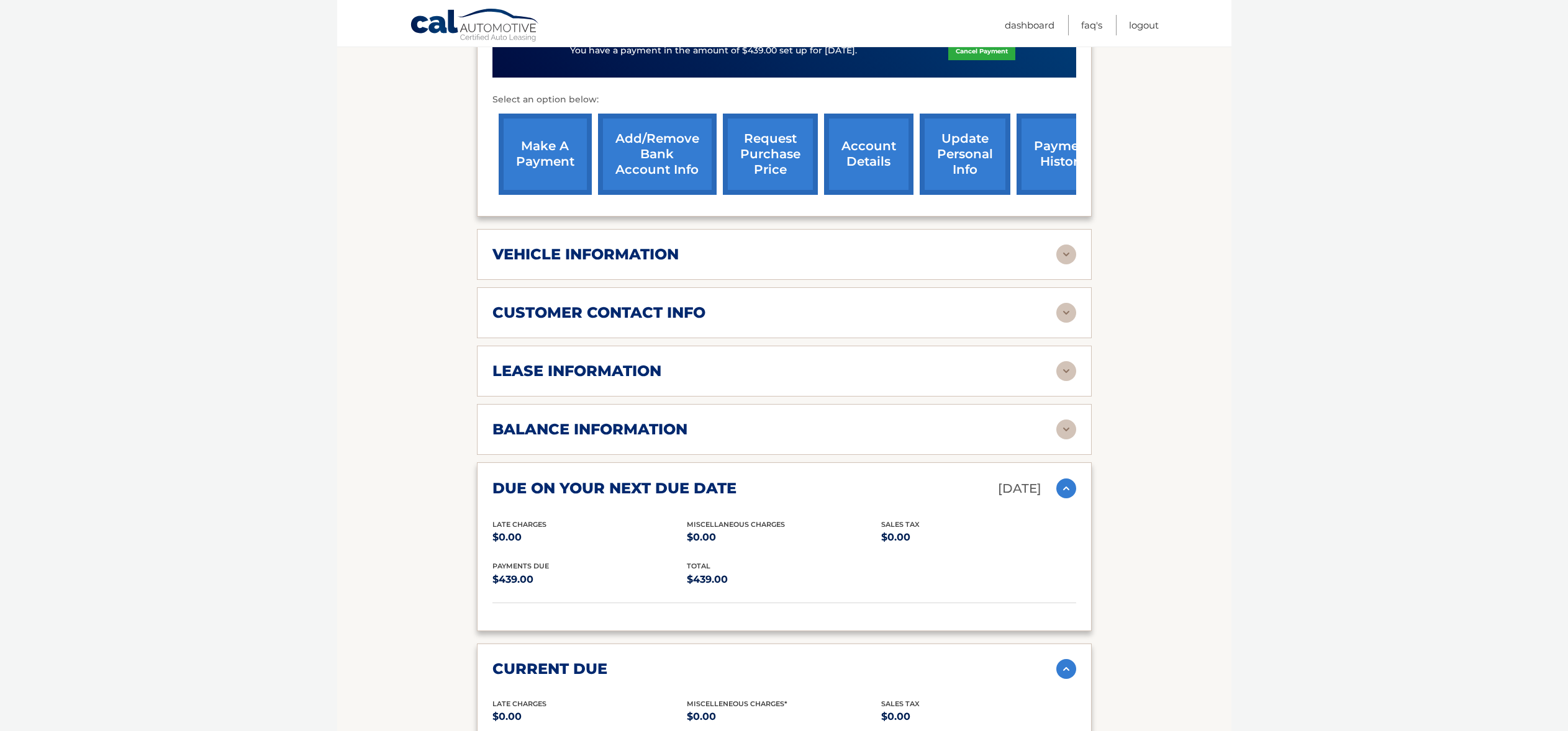
scroll to position [461, 0]
click at [643, 363] on h2 "lease information" at bounding box center [576, 371] width 168 height 18
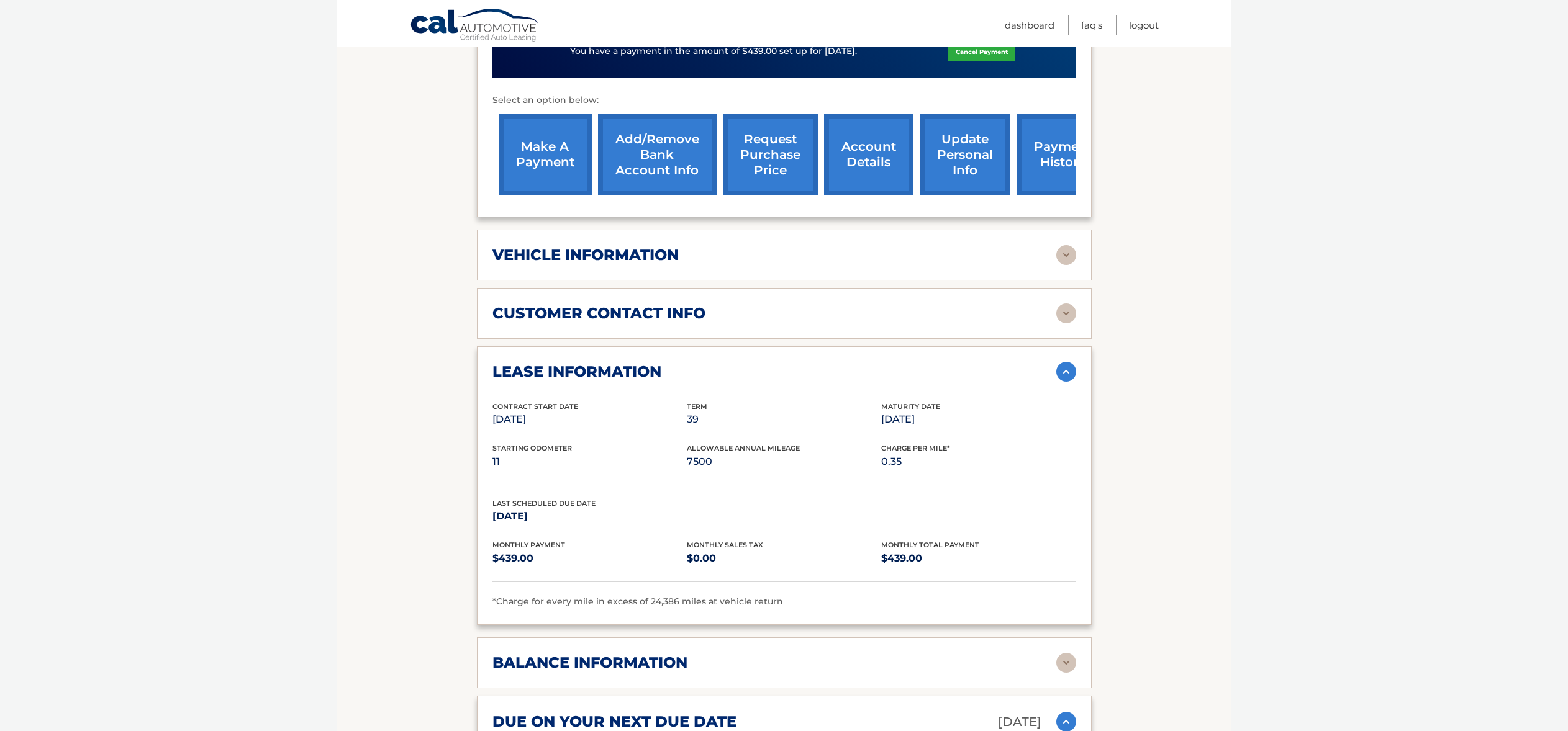
click at [643, 363] on h2 "lease information" at bounding box center [576, 371] width 168 height 18
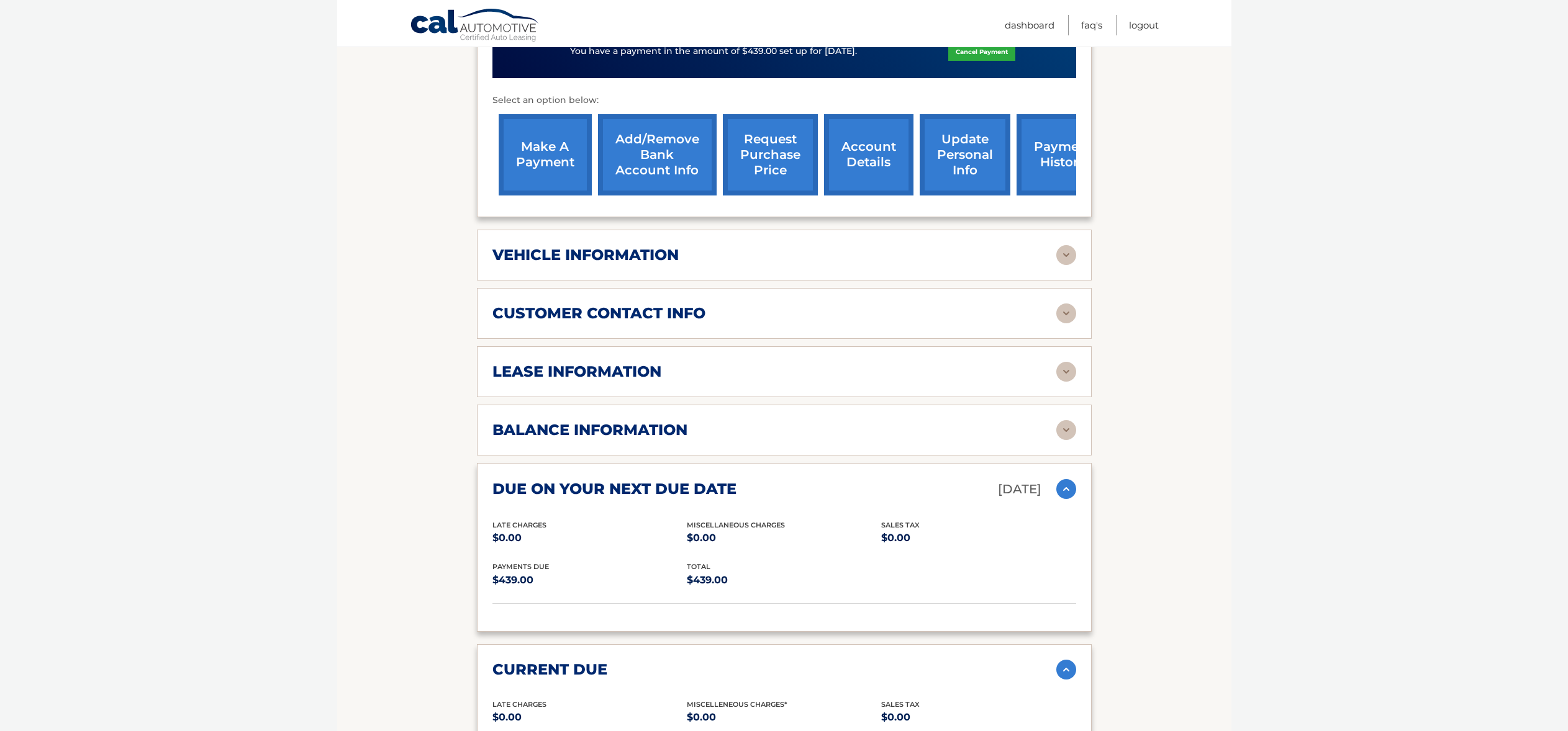
scroll to position [352, 0]
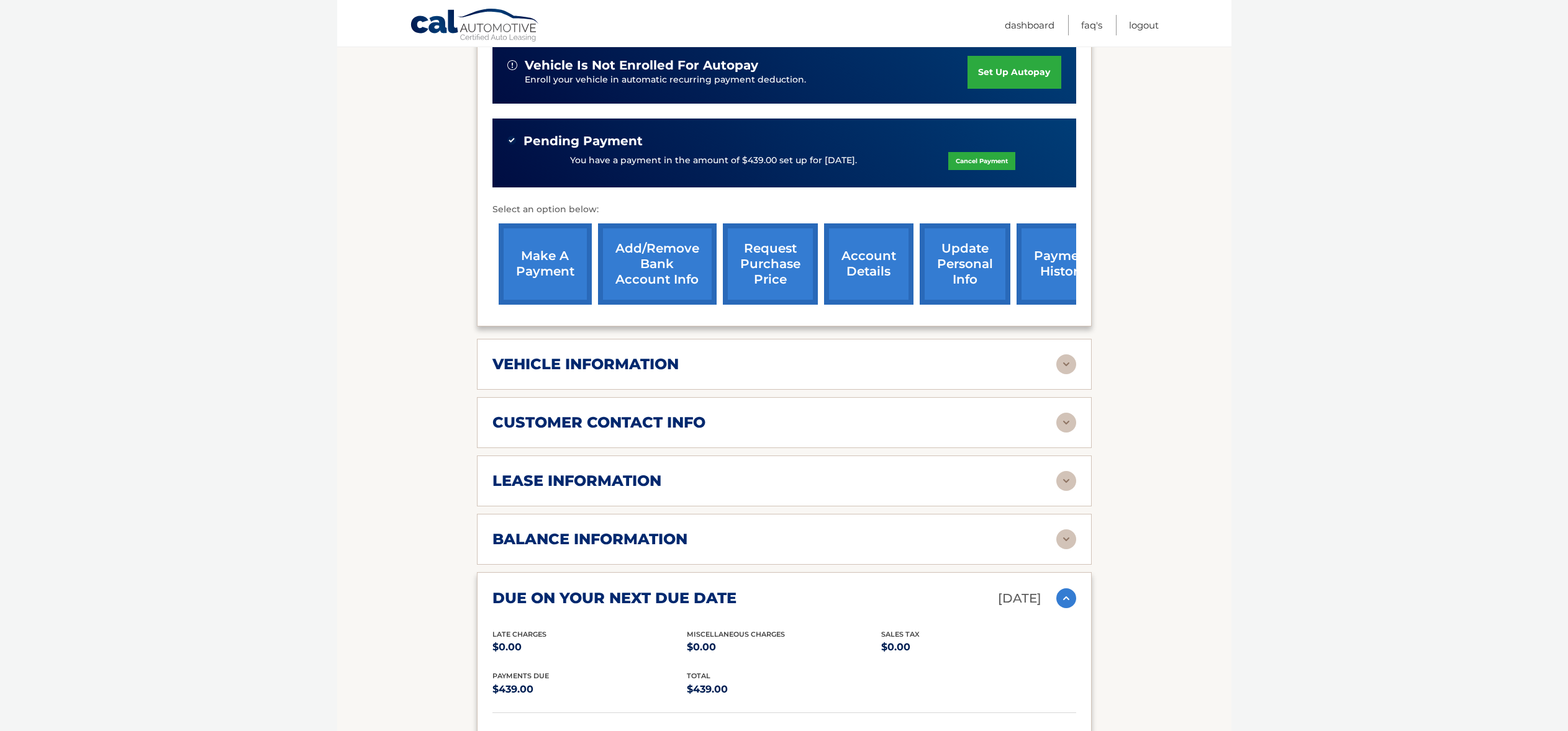
click at [640, 413] on h2 "customer contact info" at bounding box center [598, 422] width 213 height 18
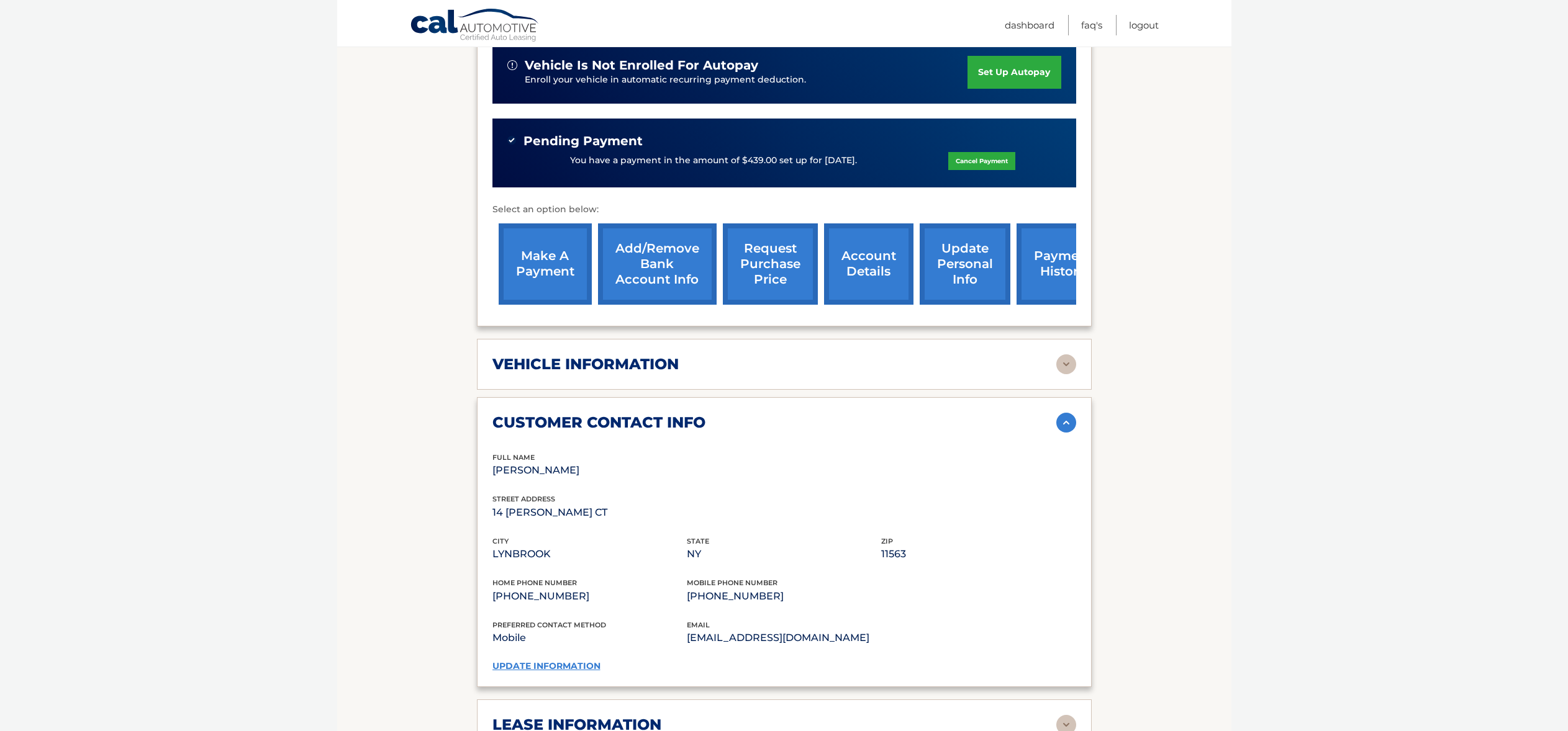
click at [932, 235] on link "update personal info" at bounding box center [965, 264] width 91 height 81
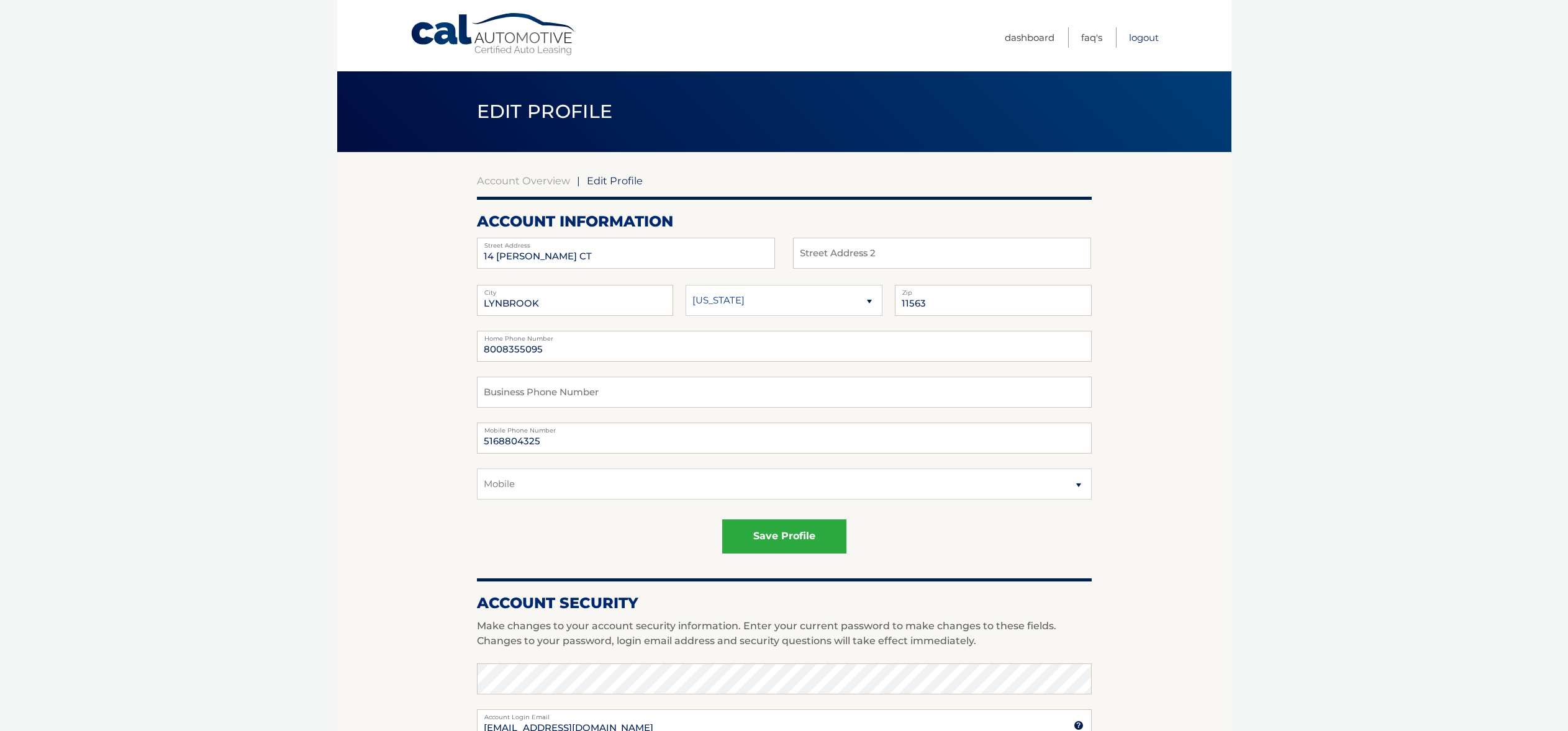
click at [1140, 36] on link "Logout" at bounding box center [1143, 37] width 30 height 20
